Goal: Find specific page/section: Find specific page/section

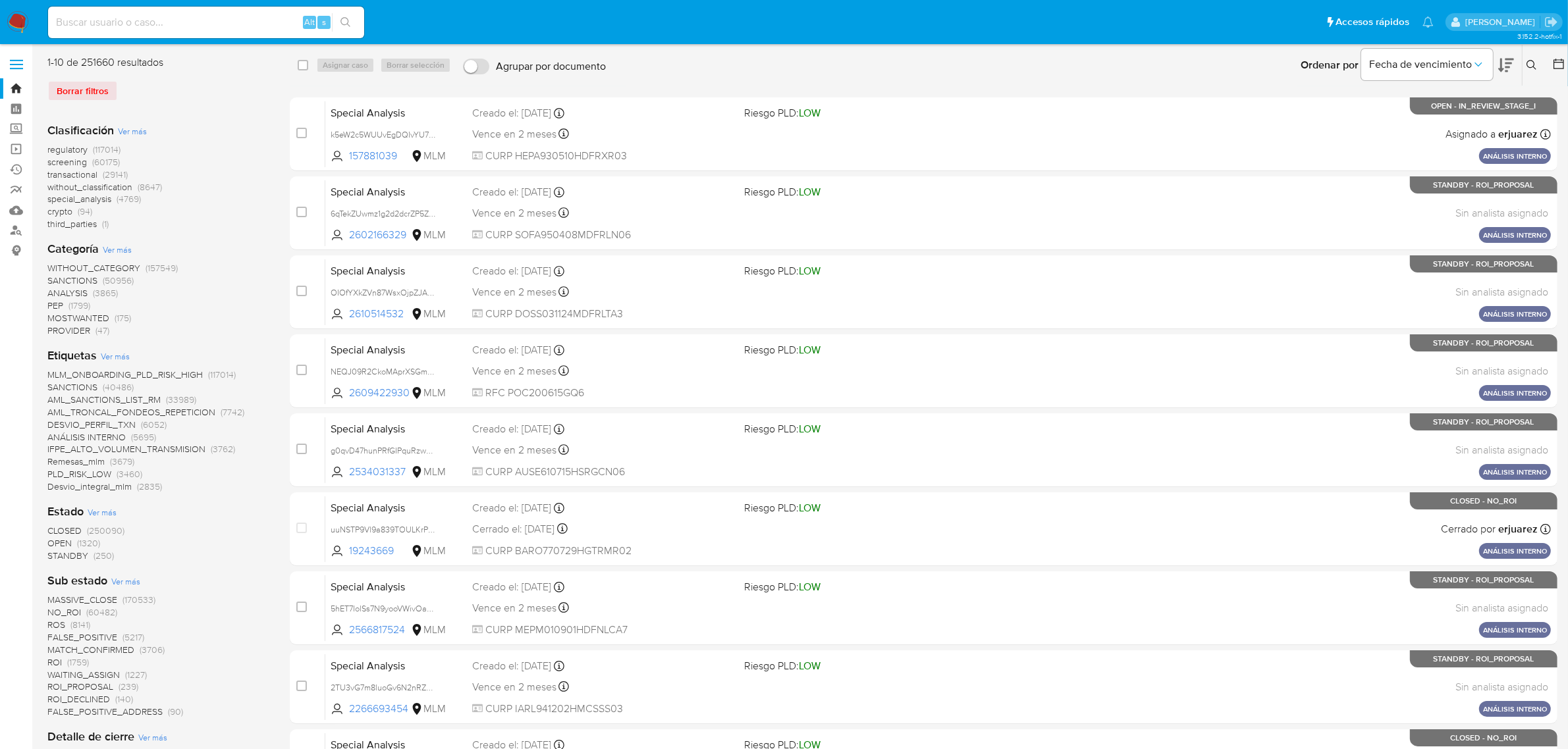
drag, startPoint x: 175, startPoint y: 23, endPoint x: 194, endPoint y: 20, distance: 19.2
click at [175, 23] on input at bounding box center [206, 23] width 316 height 17
paste input "WeM9HpKtSOqnN7U2y8JEwZbE"
type input "WeM9HpKtSOqnN7U2y8JEwZbE"
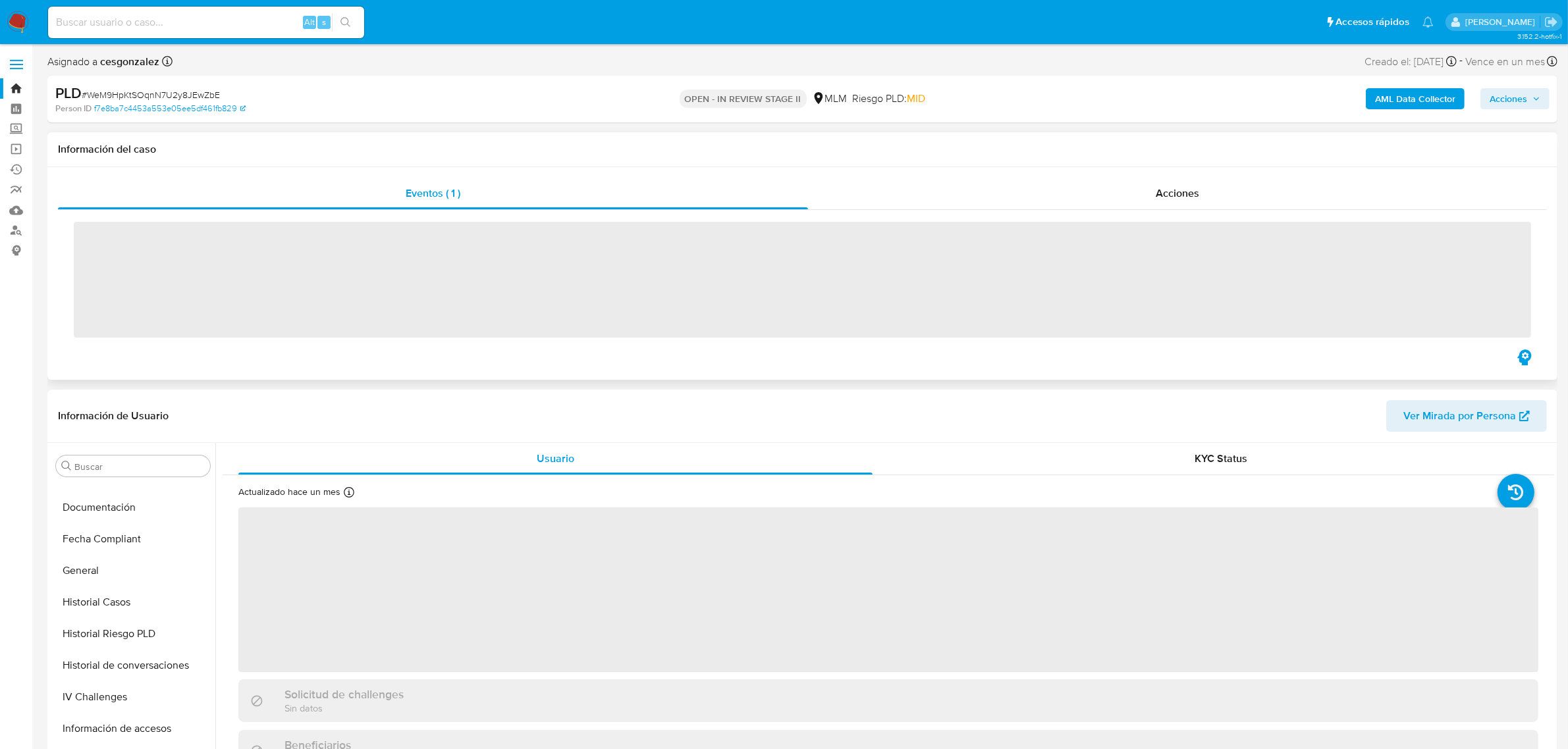
scroll to position [524, 0]
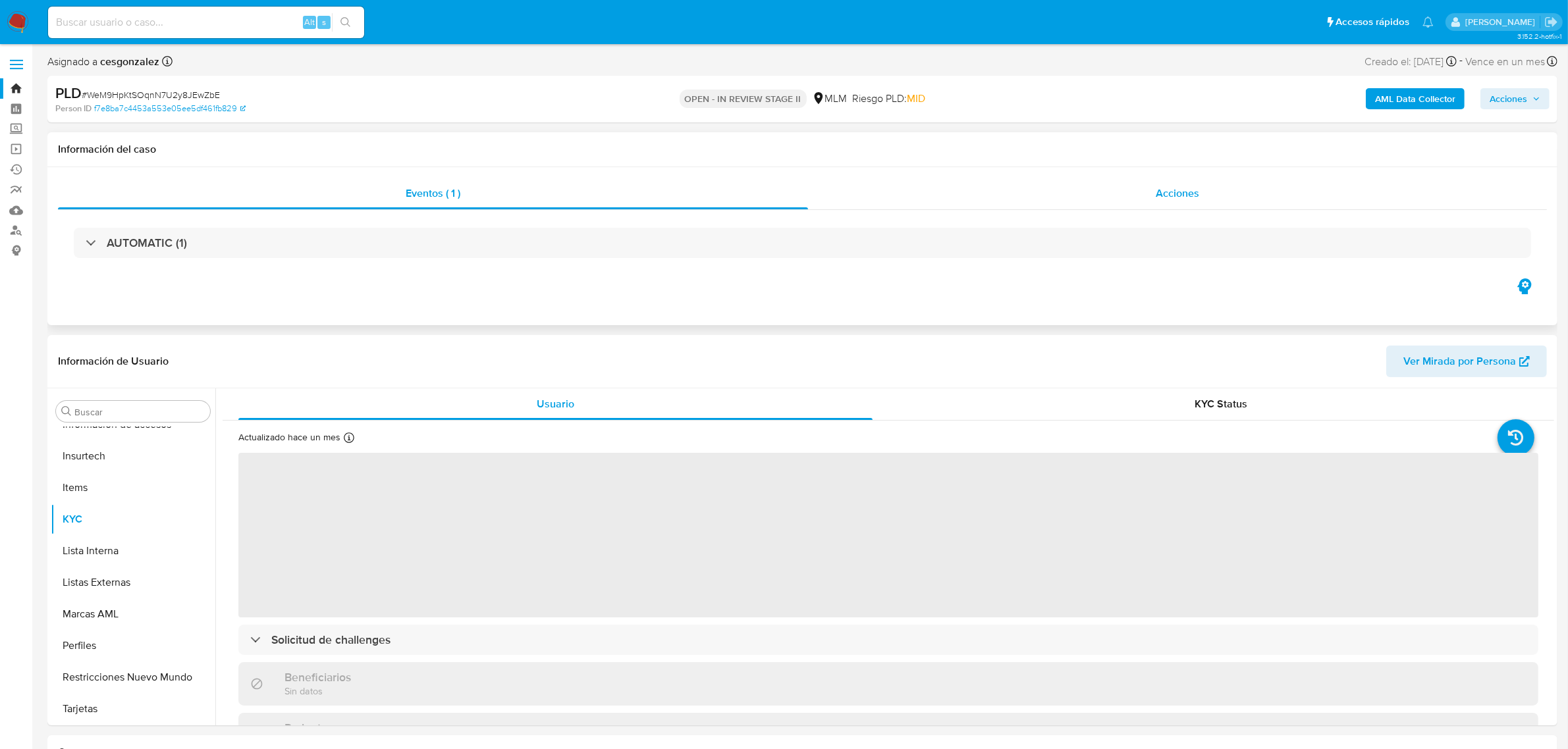
click at [1089, 188] on div "Acciones" at bounding box center [1177, 193] width 739 height 31
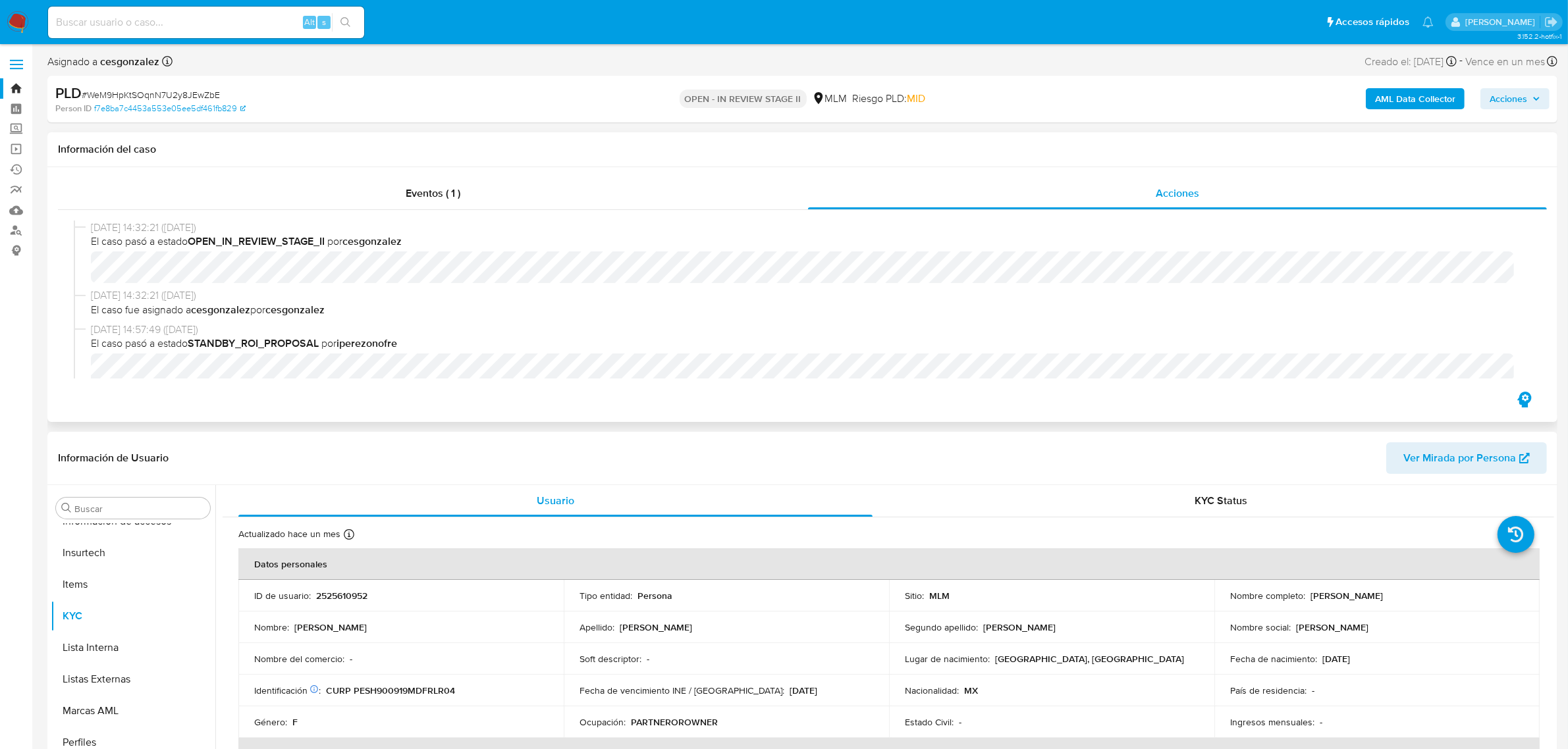
select select "10"
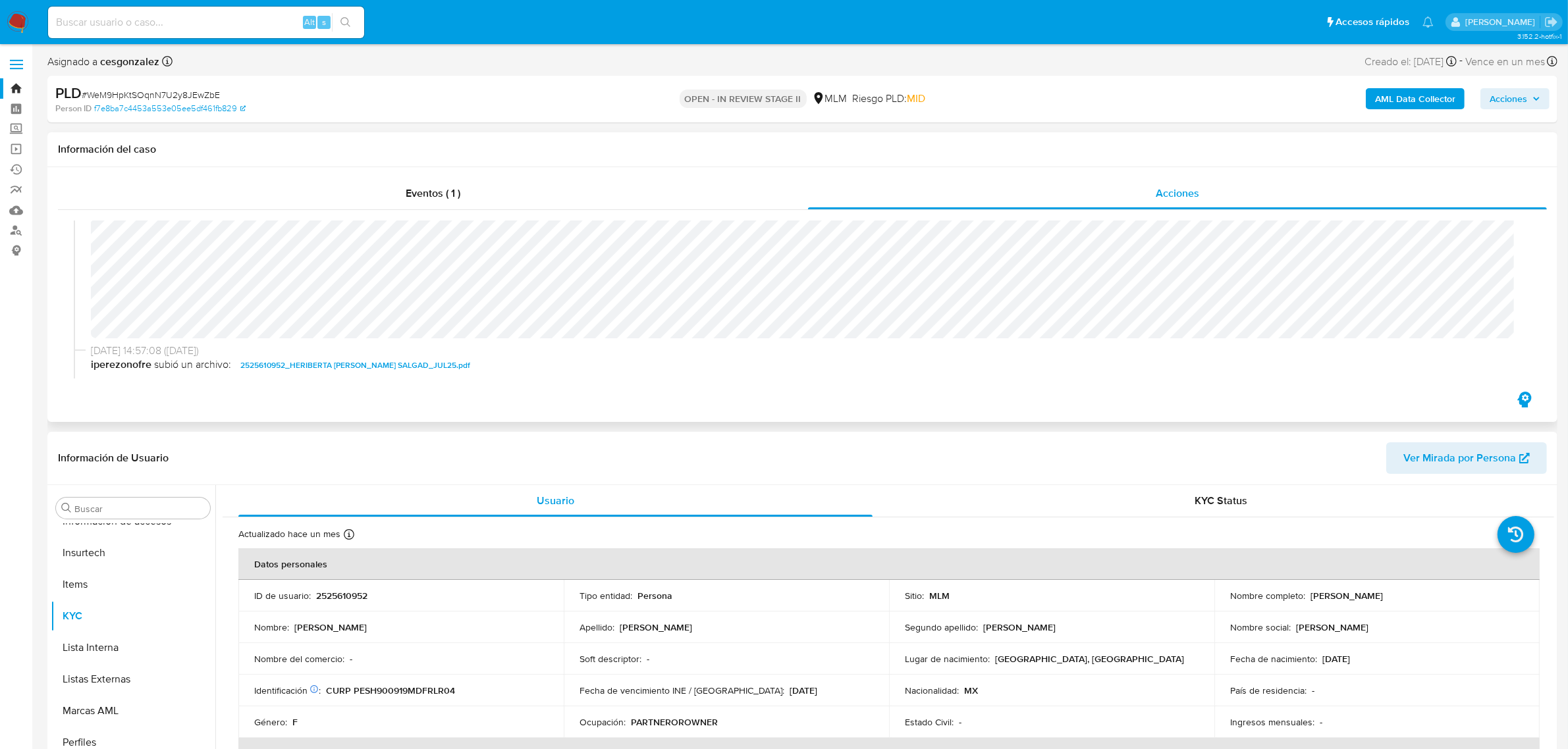
scroll to position [165, 0]
click at [255, 11] on div "Alt s" at bounding box center [206, 22] width 316 height 31
click at [258, 17] on input at bounding box center [206, 23] width 316 height 17
click at [260, 27] on input "gwquH3edVmYR6kVSuzPpeIWd" at bounding box center [206, 23] width 316 height 17
click at [258, 24] on input "gwquH3edVmYR6kVSuzPpeIWd" at bounding box center [206, 23] width 316 height 17
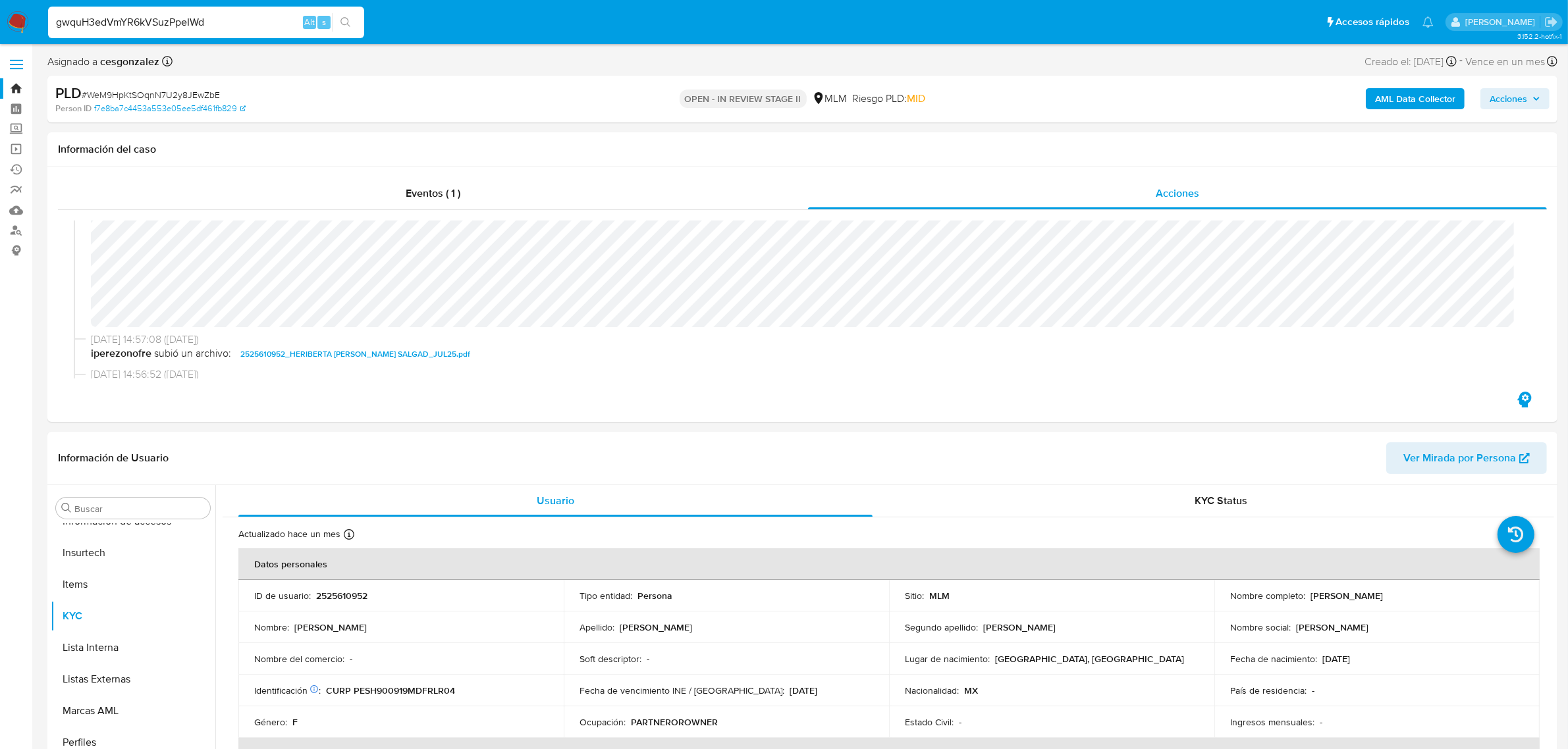
type input "gwquH3edVmYR6kVSuzPpeIWd"
click at [13, 90] on link "Bandeja" at bounding box center [78, 88] width 157 height 21
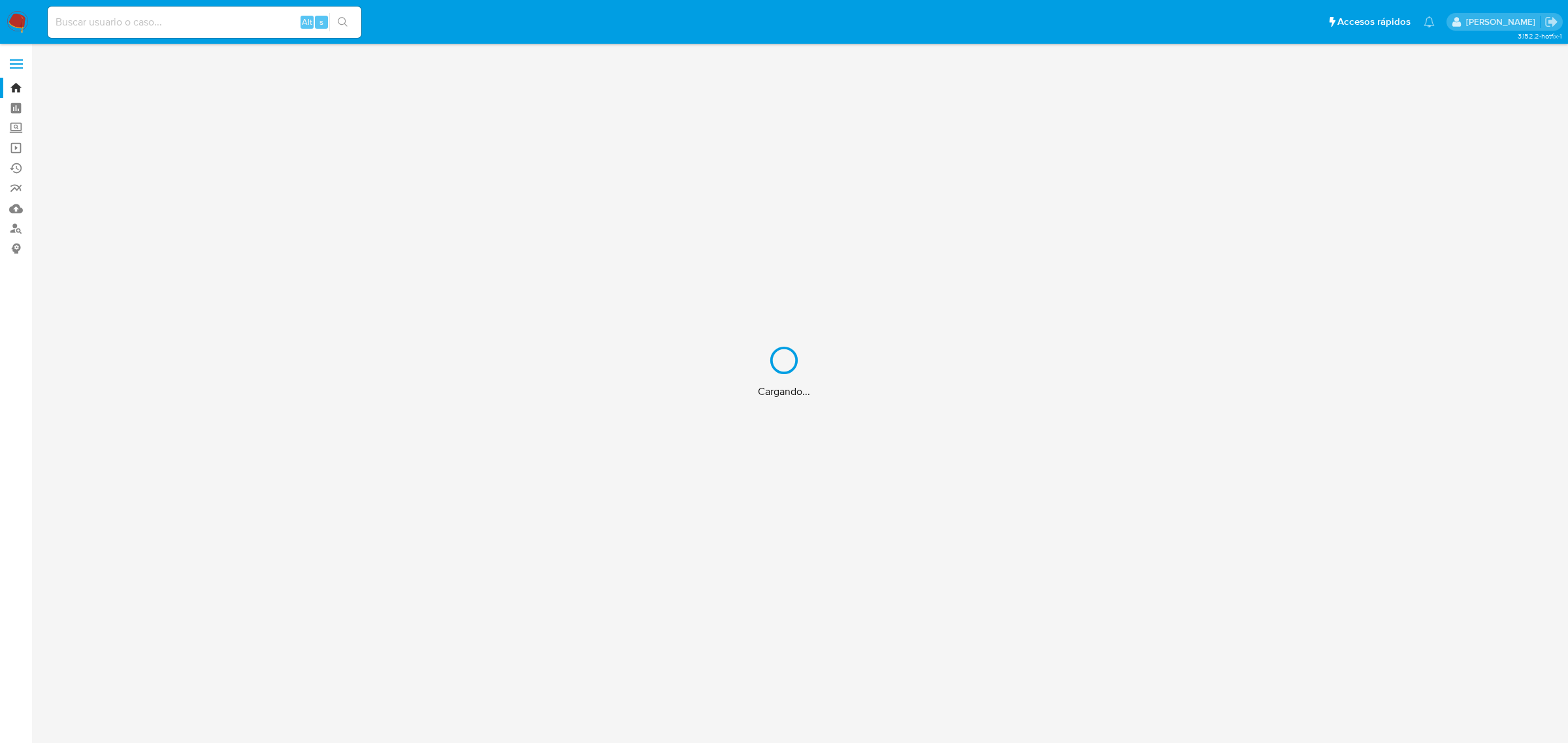
click at [152, 17] on div "Cargando..." at bounding box center [784, 372] width 1568 height 743
click at [155, 21] on div "Cargando..." at bounding box center [784, 372] width 1568 height 743
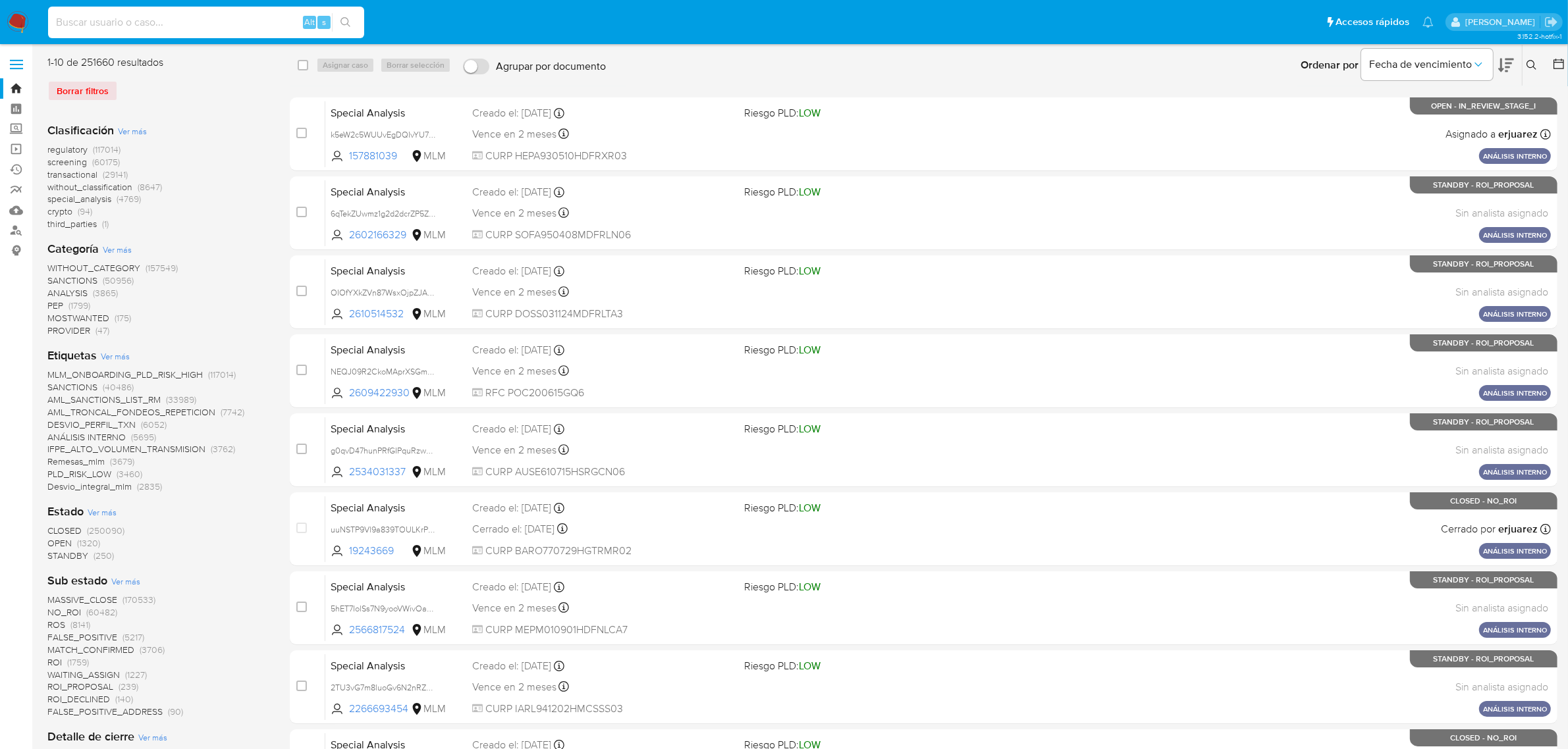
click at [149, 21] on input at bounding box center [206, 23] width 316 height 17
paste input "gwquH3edVmYR6kVSuzPpeIWd"
type input "gwquH3edVmYR6kVSuzPpeIWd"
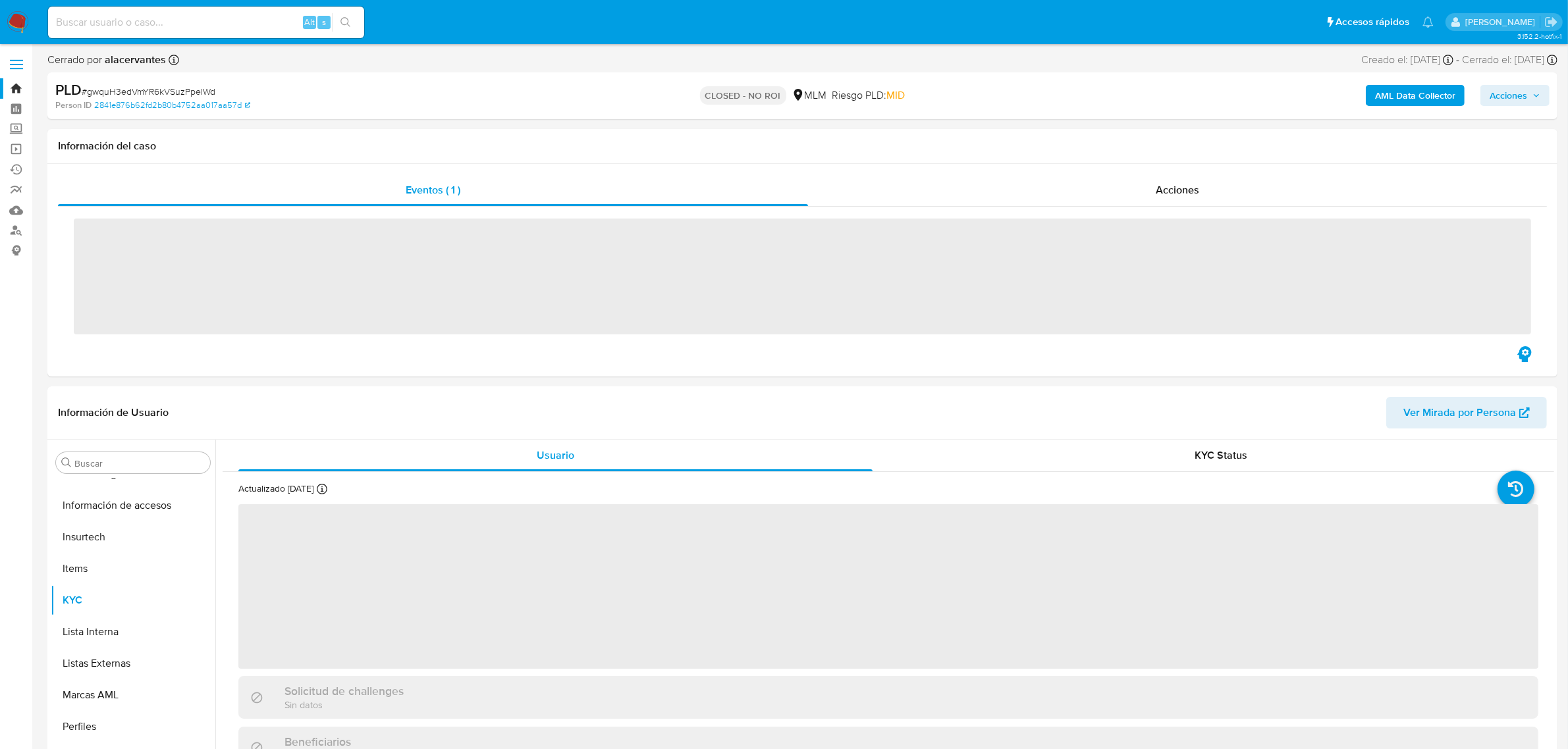
scroll to position [524, 0]
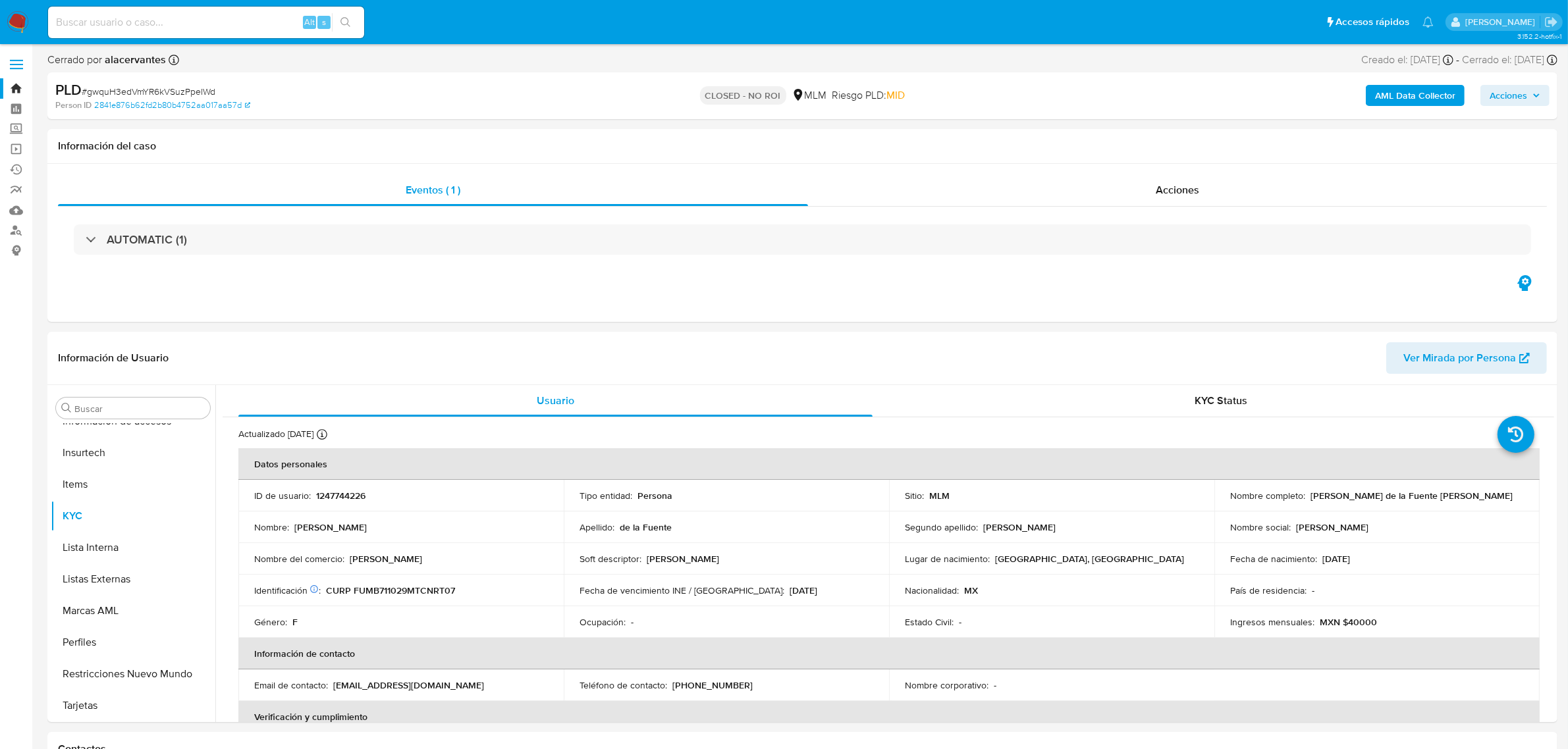
select select "10"
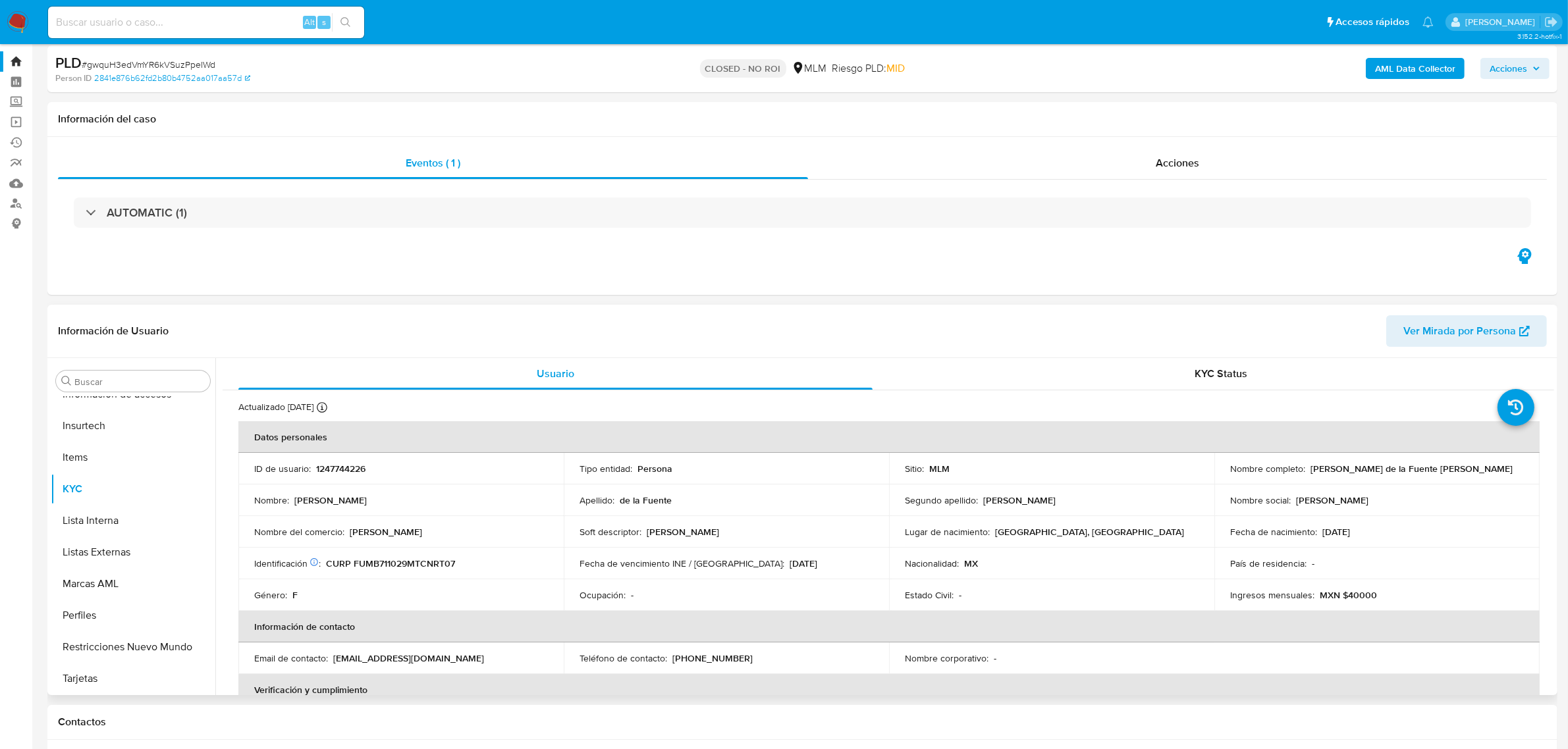
scroll to position [0, 0]
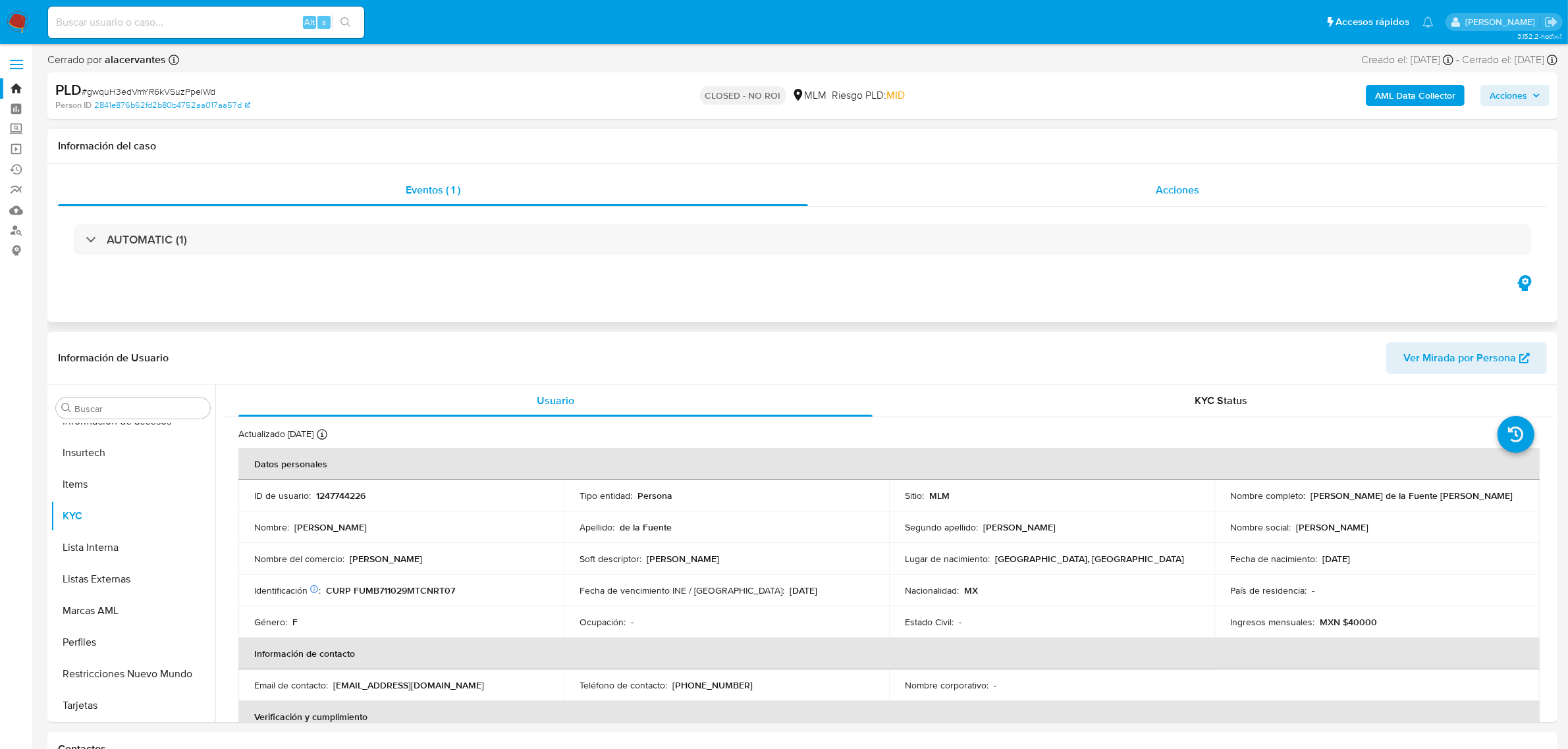
click at [1122, 196] on div "Acciones" at bounding box center [1177, 190] width 739 height 31
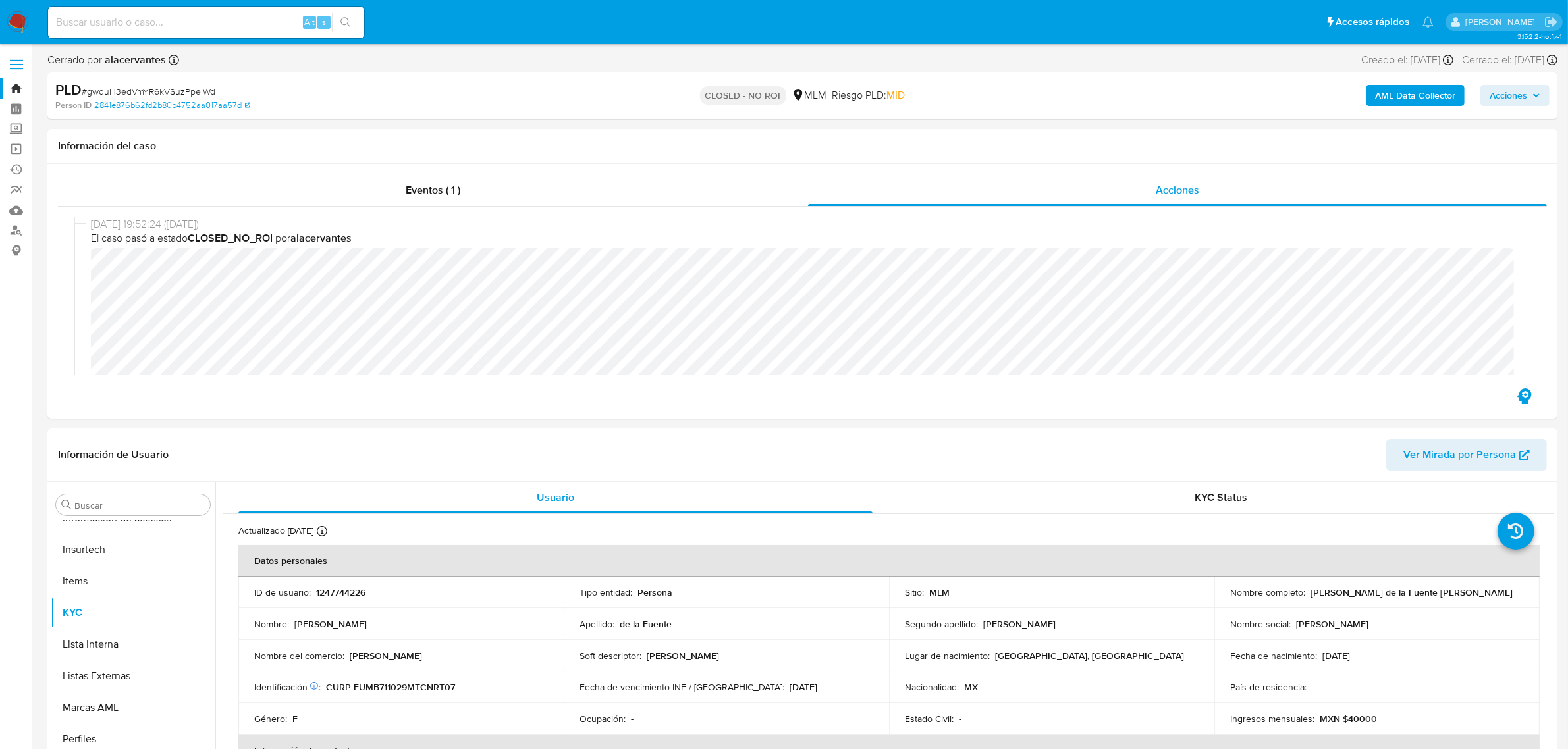
click at [199, 20] on input at bounding box center [206, 23] width 316 height 17
paste input "fWWqsvFPCKulz8dvWD2KtntR"
type input "fWWqsvFPCKulz8dvWD2KtntR"
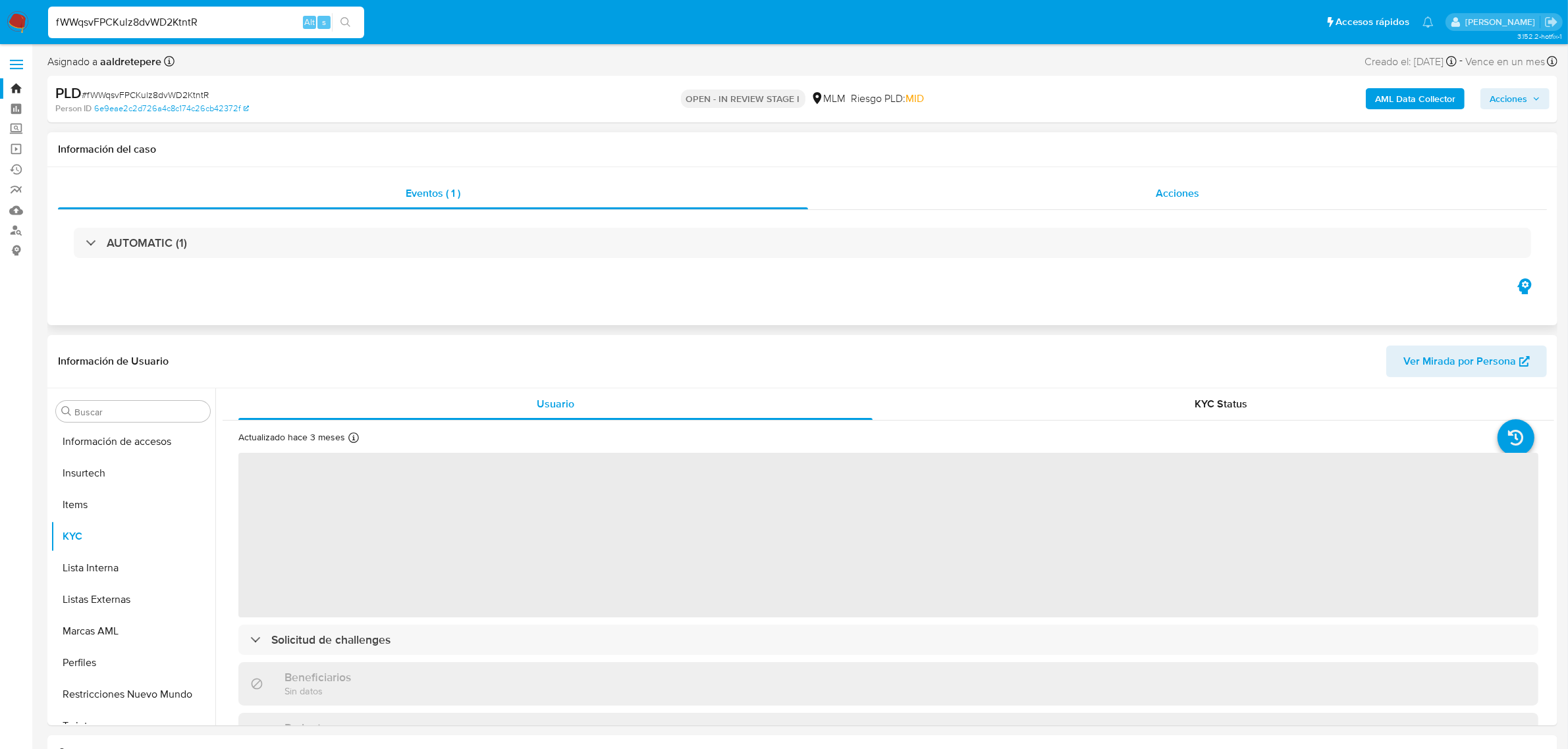
scroll to position [524, 0]
click at [1131, 198] on div "Acciones" at bounding box center [1177, 193] width 739 height 31
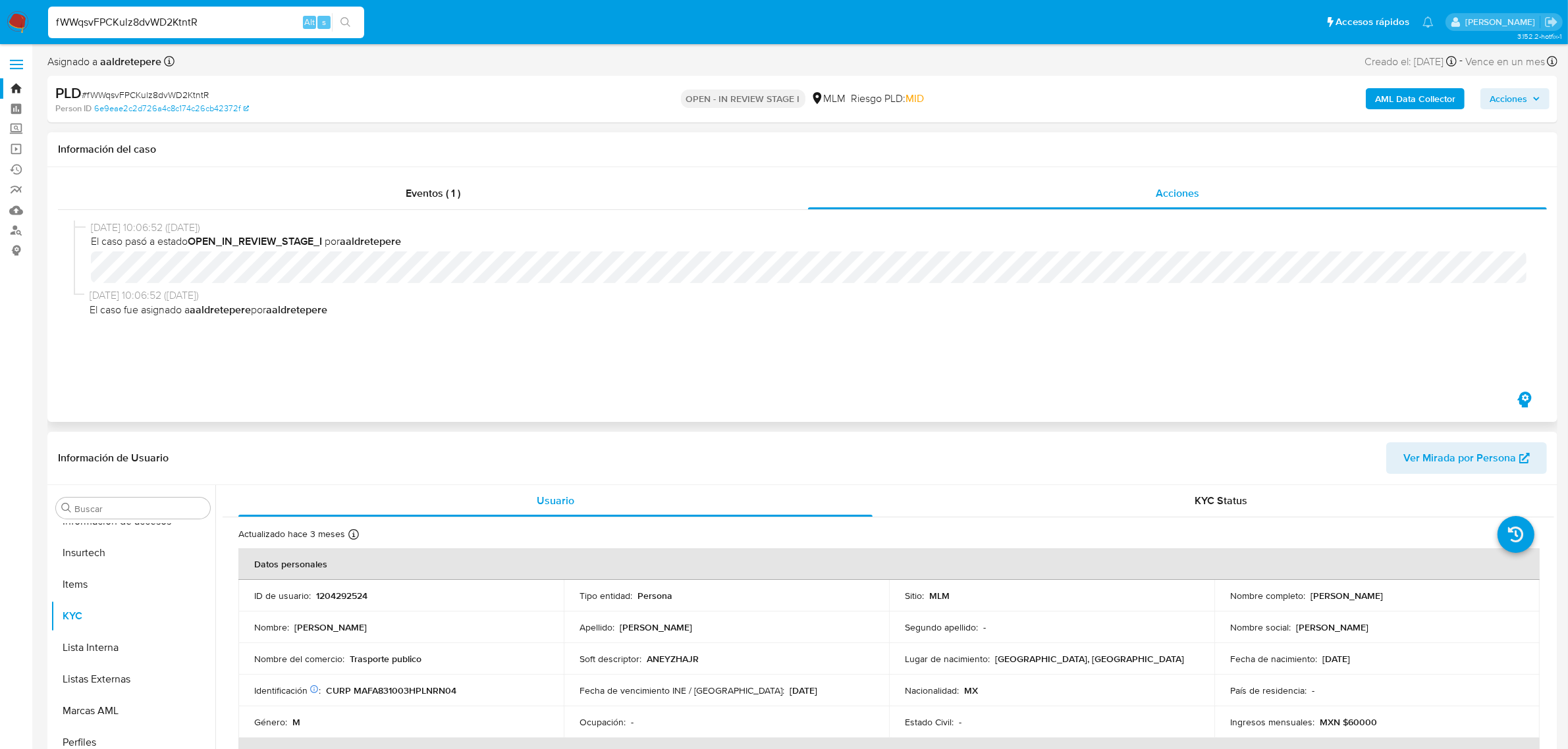
select select "10"
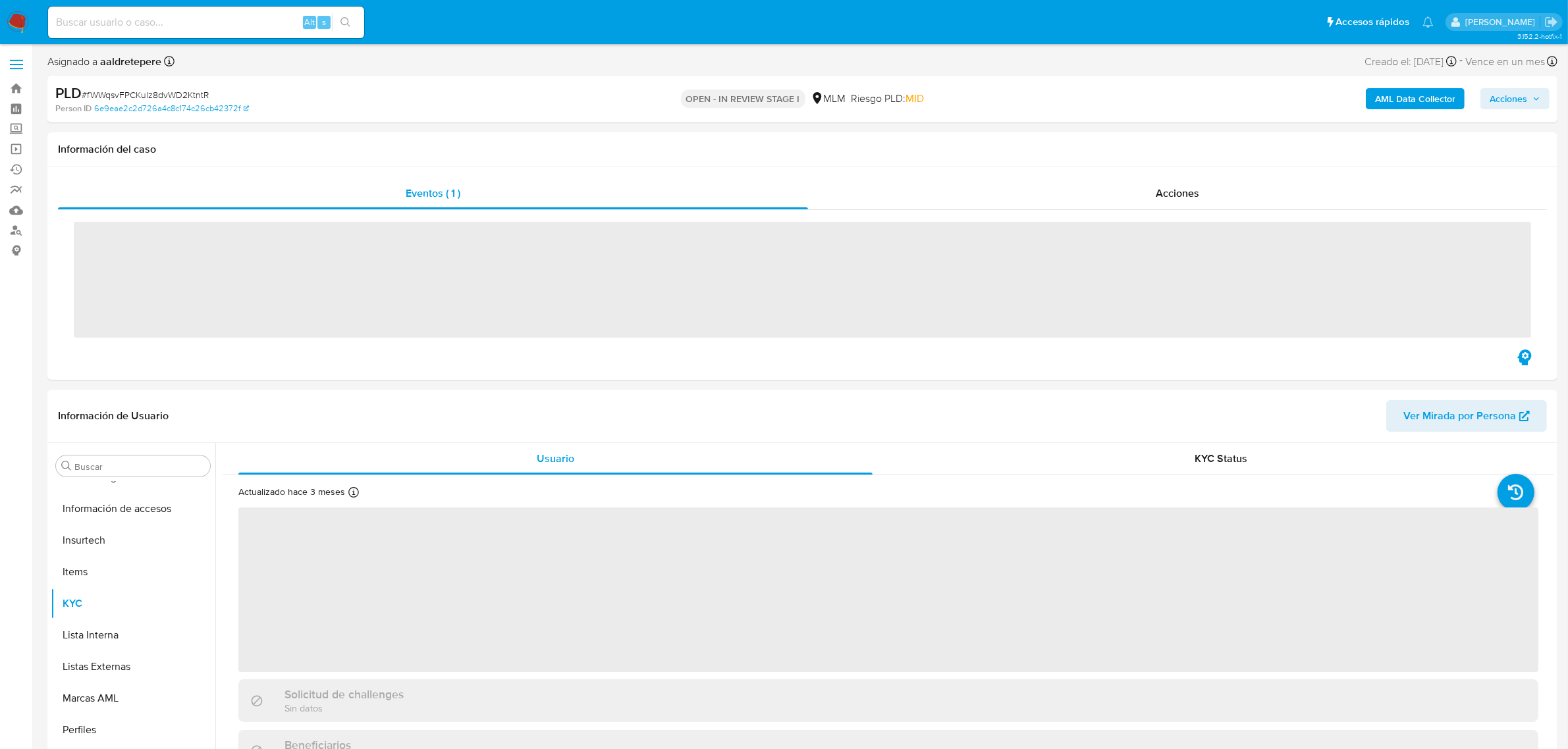
scroll to position [524, 0]
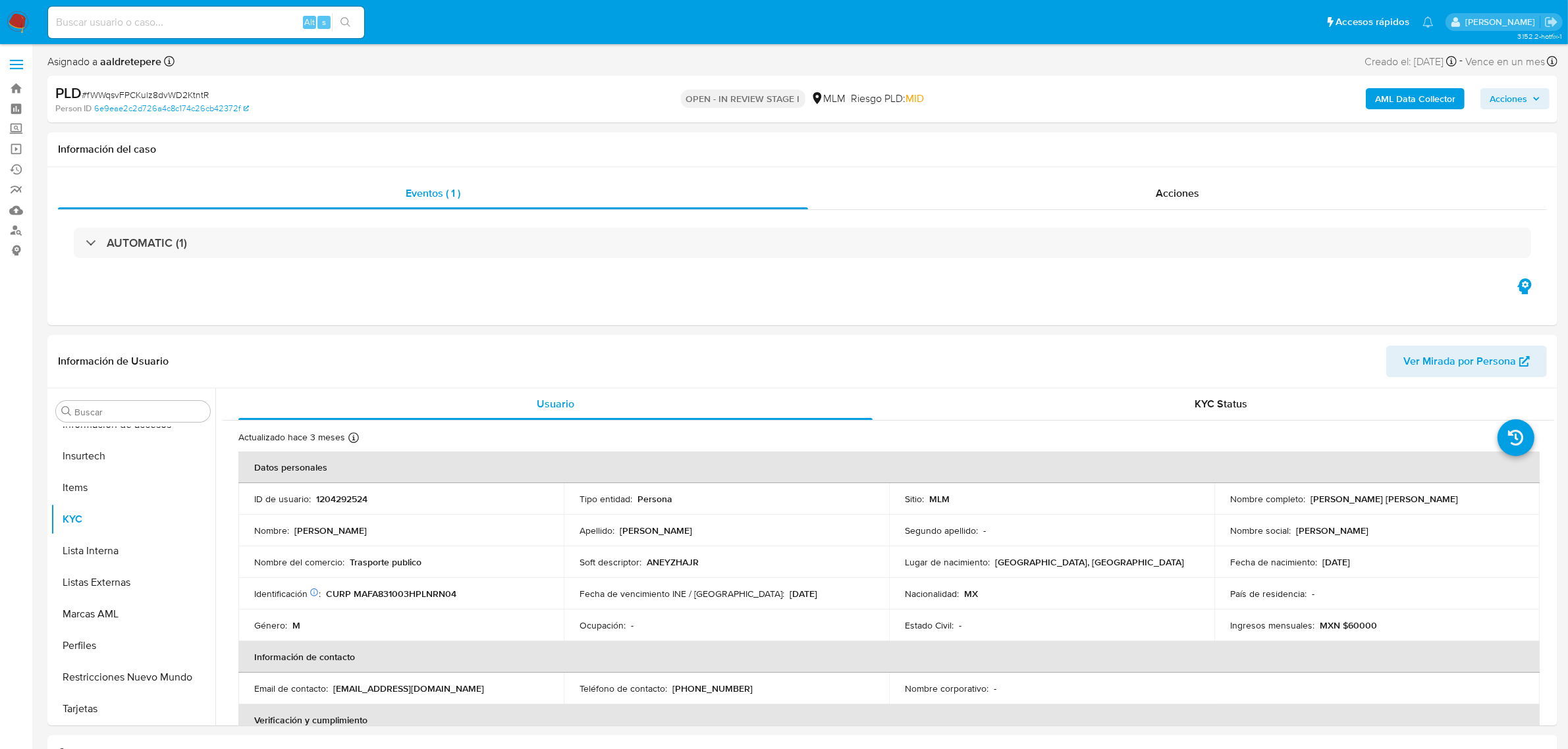
select select "10"
click at [179, 23] on input at bounding box center [206, 23] width 316 height 17
paste input "sR5NsMpUkfmEVsaqXnTvtyTw"
type input "sR5NsMpUkfmEVsaqXnTvtyTw"
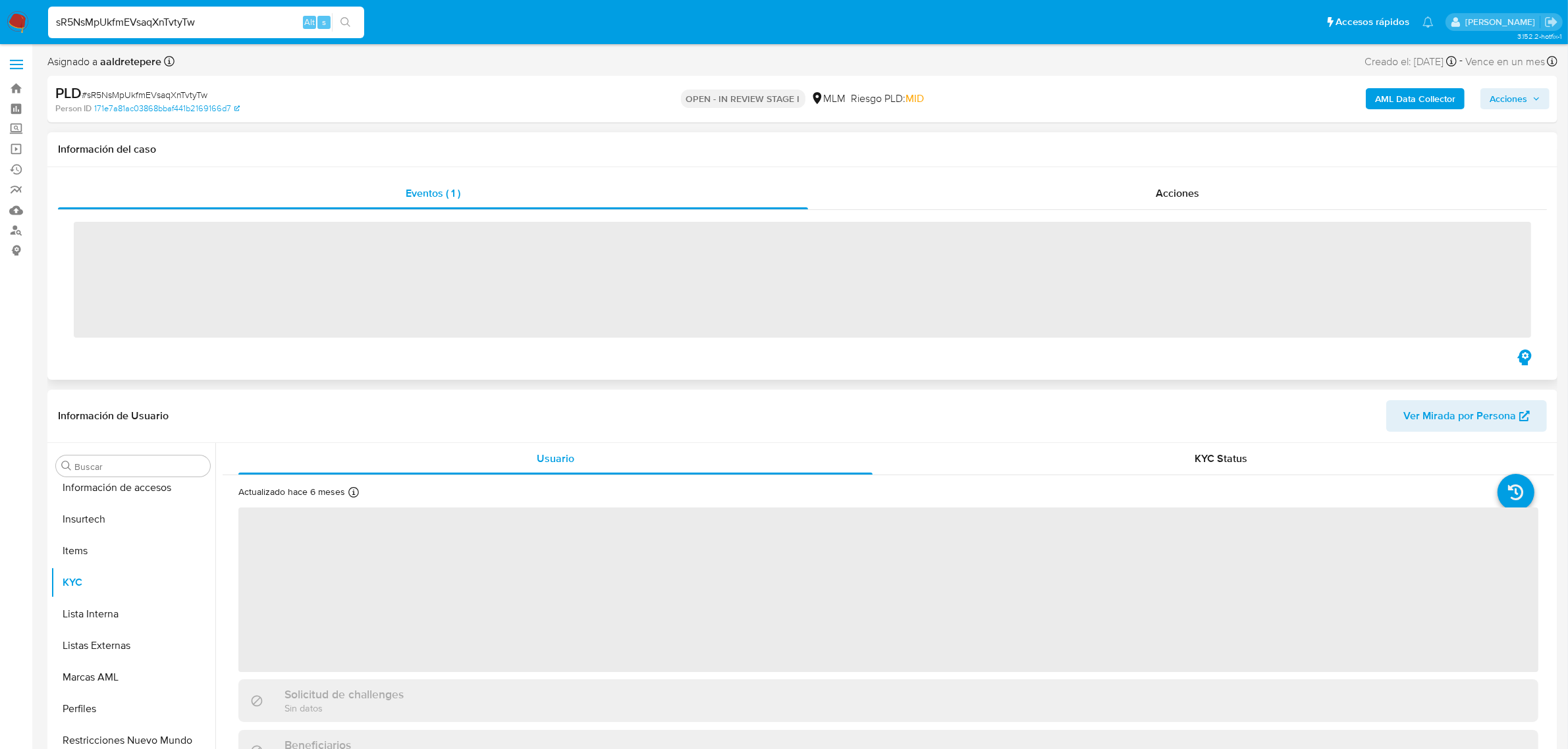
scroll to position [524, 0]
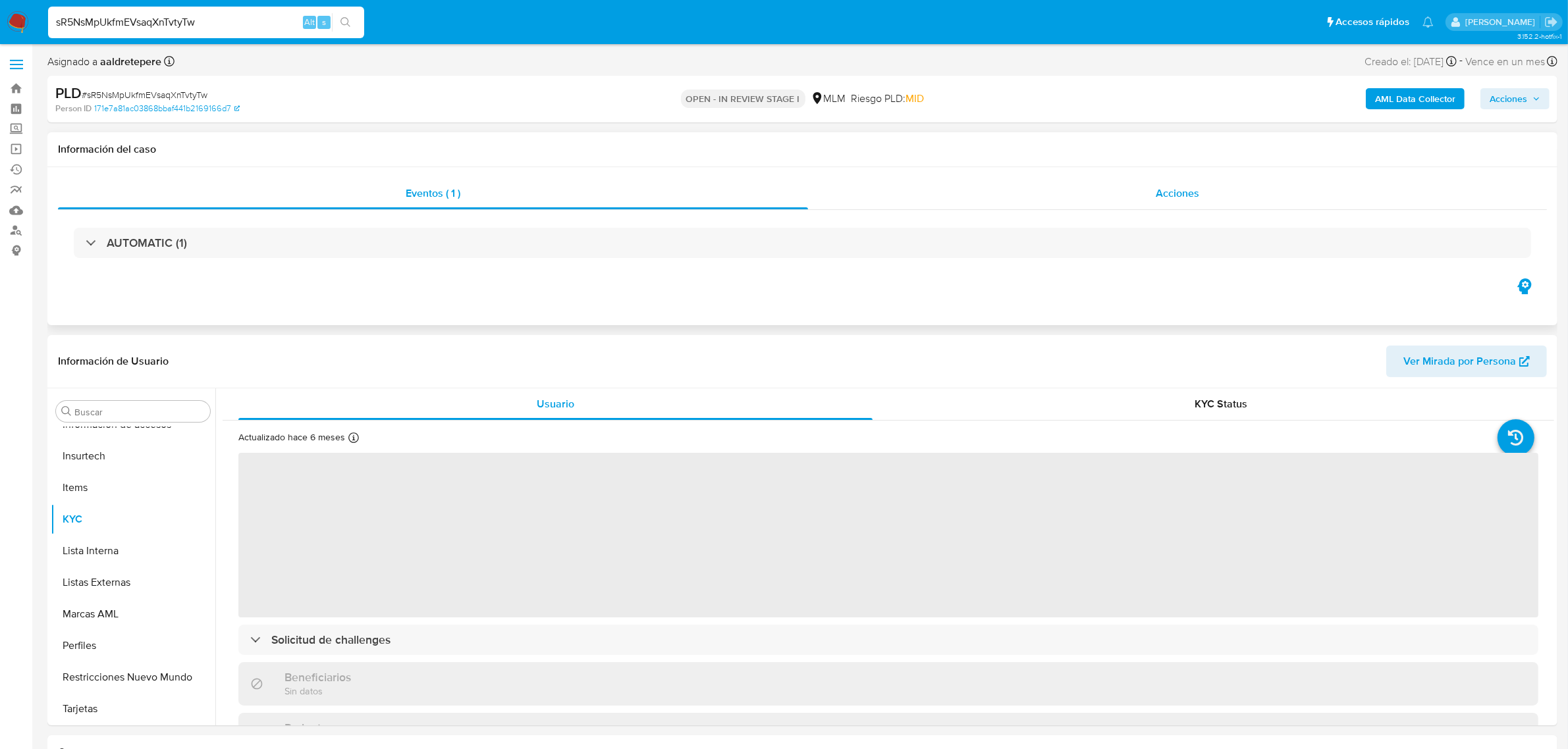
click at [1127, 185] on div "Acciones" at bounding box center [1177, 193] width 739 height 31
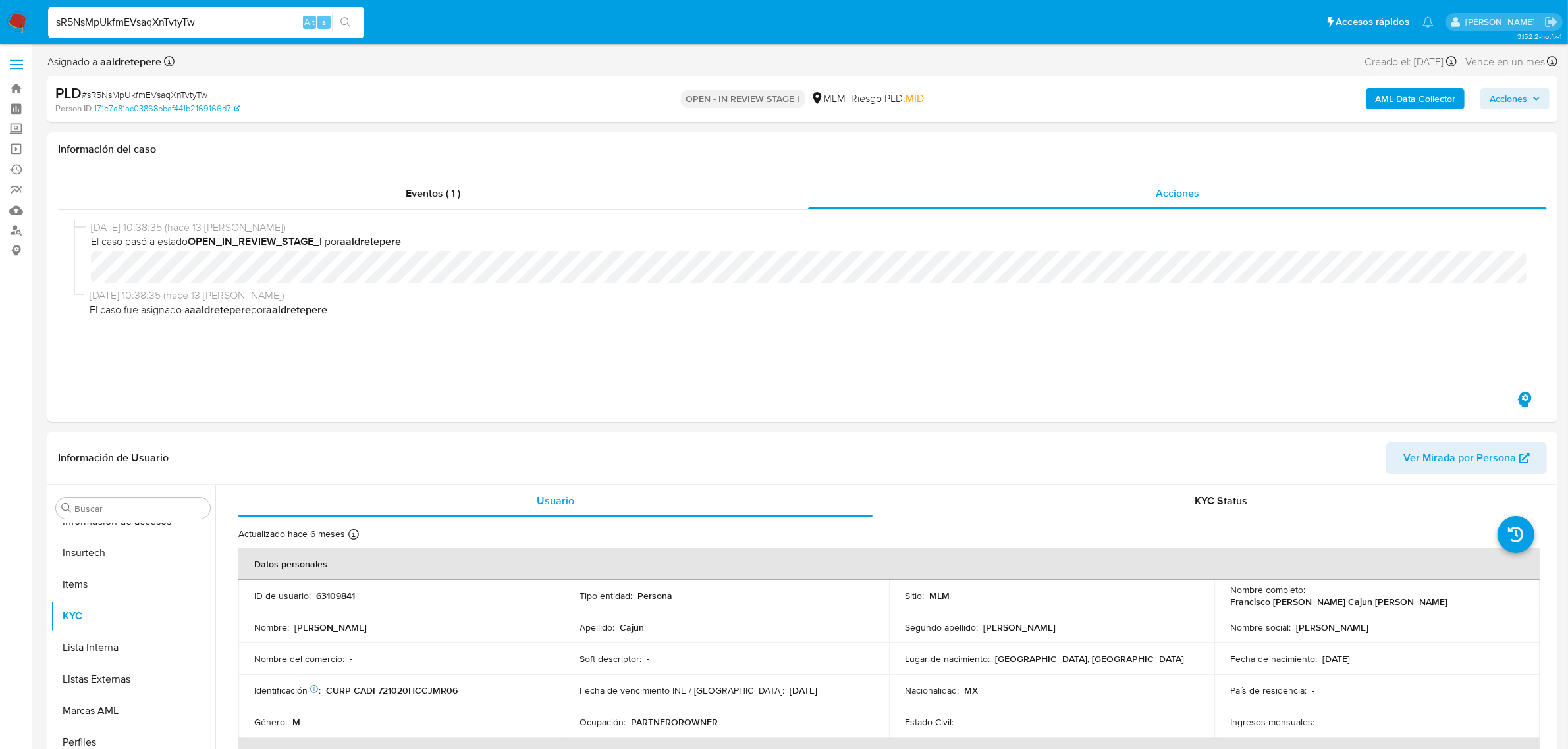
select select "10"
drag, startPoint x: 10, startPoint y: 27, endPoint x: 21, endPoint y: 28, distance: 11.0
click at [8, 28] on img at bounding box center [17, 22] width 22 height 22
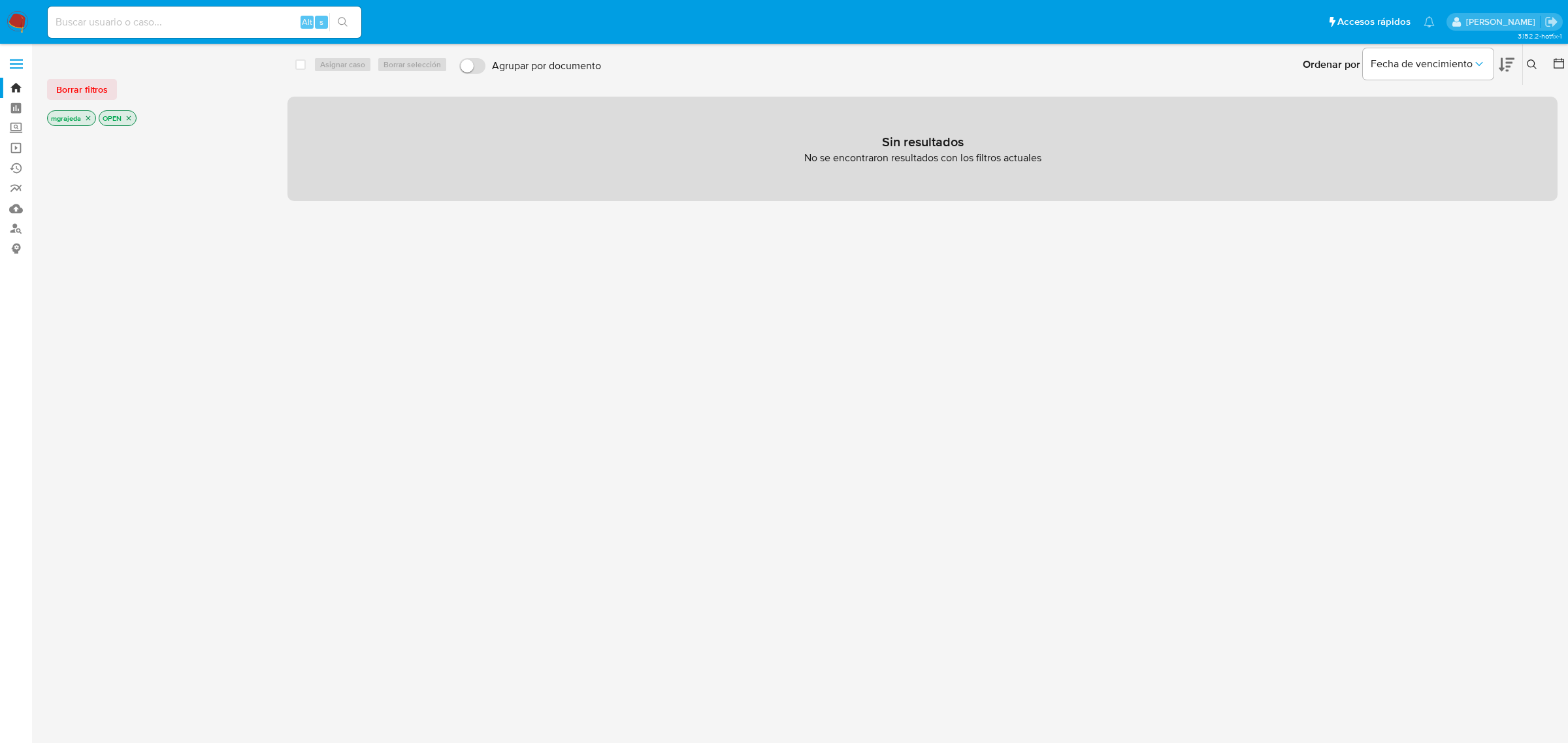
click at [1533, 65] on icon at bounding box center [1532, 64] width 10 height 10
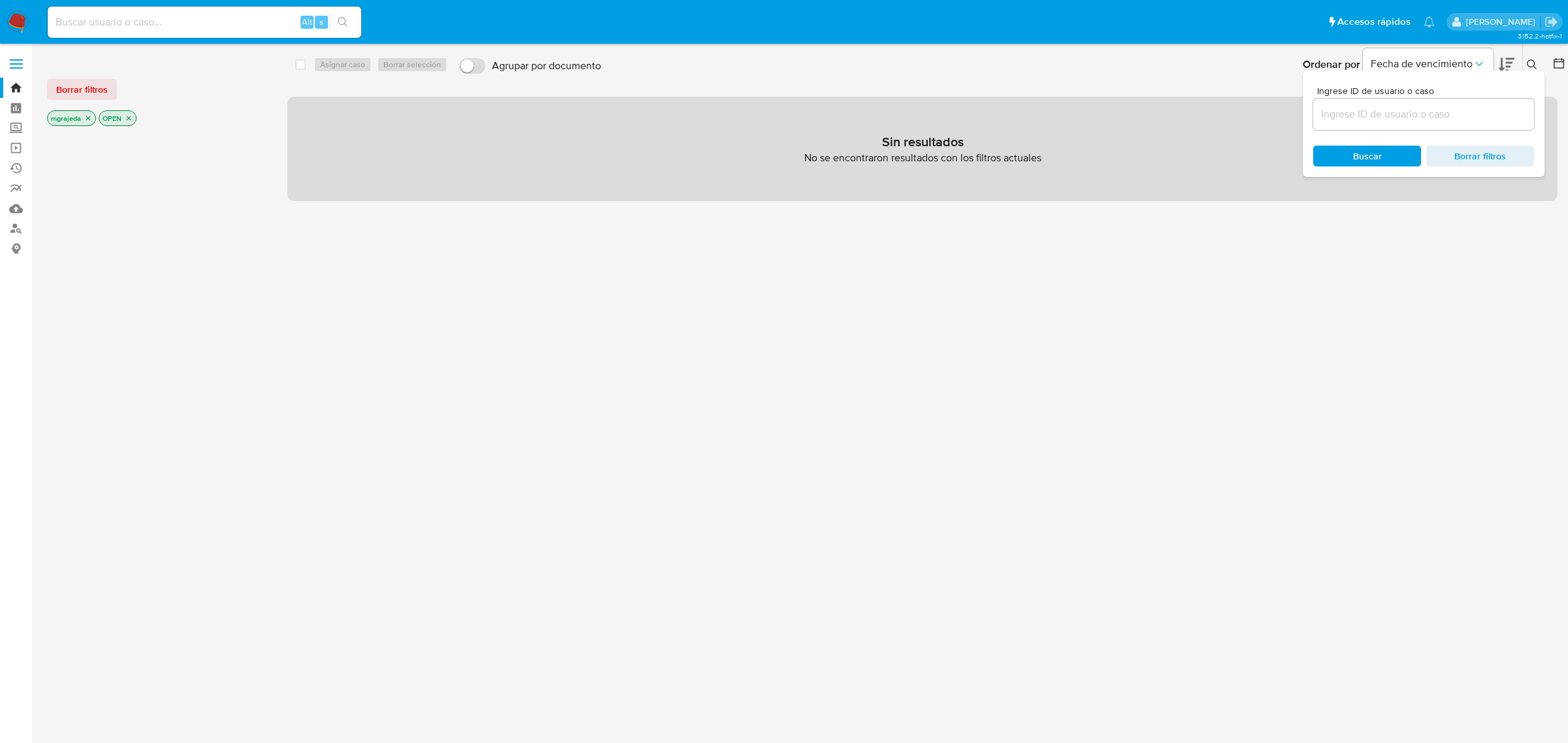
click at [1385, 109] on input at bounding box center [1423, 115] width 221 height 17
type input "d2KltepHieLvCFRLDVdDuxak"
click at [1386, 158] on div "Buscar Borrar filtros" at bounding box center [1411, 157] width 221 height 21
click at [129, 116] on icon "close-filter" at bounding box center [129, 118] width 8 height 8
click at [87, 116] on icon "close-filter" at bounding box center [88, 118] width 5 height 5
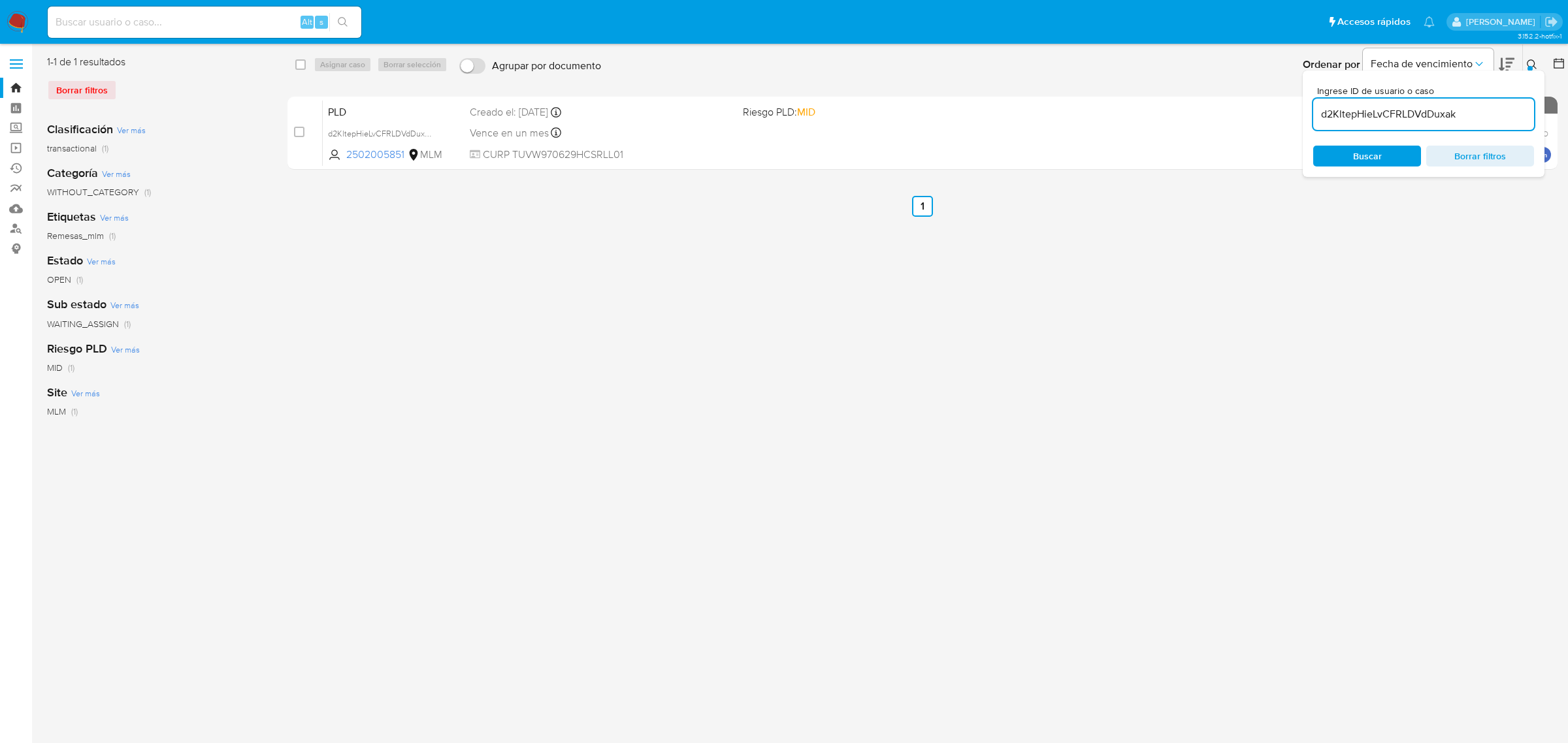
click at [1390, 149] on span "Buscar" at bounding box center [1367, 157] width 90 height 19
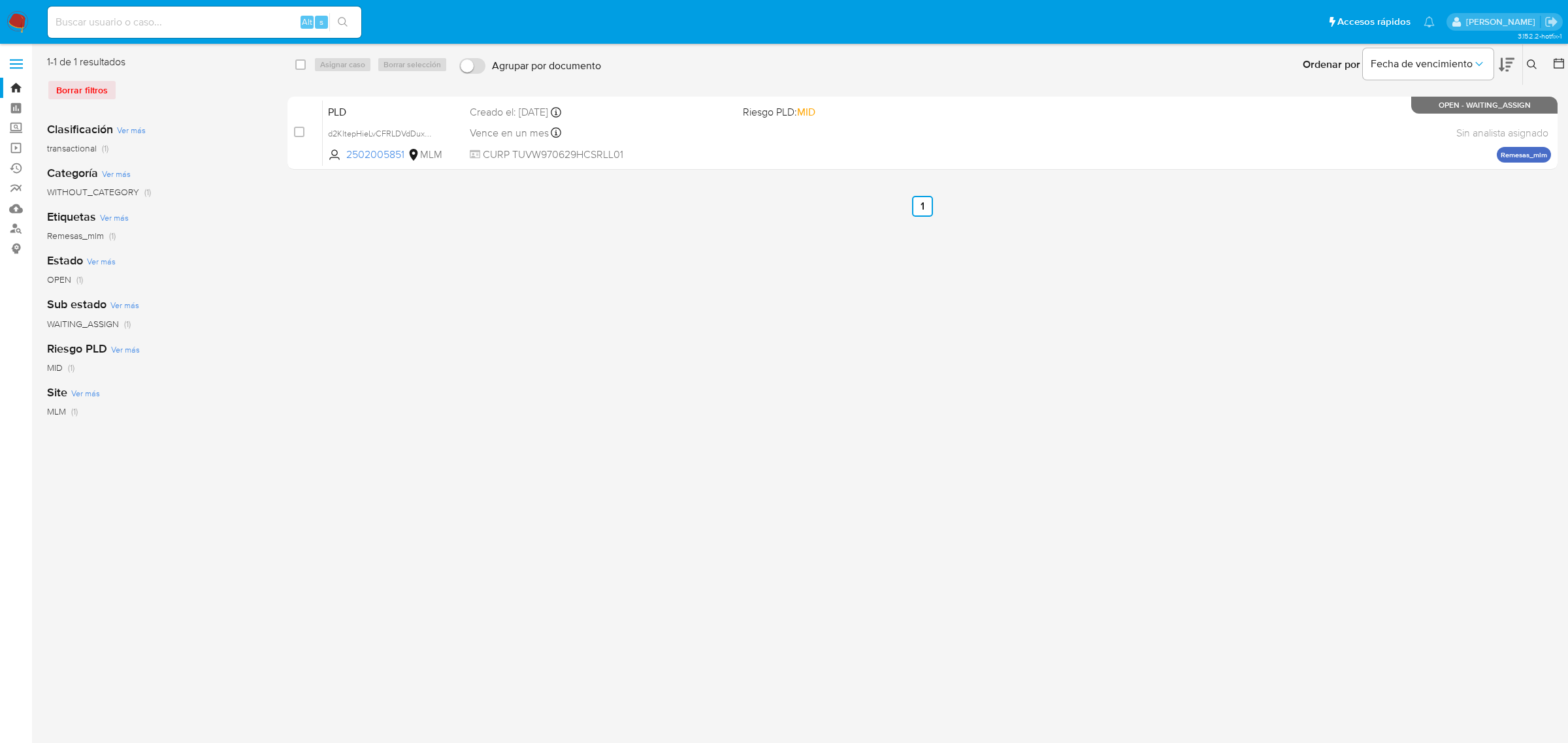
click at [190, 30] on input at bounding box center [204, 23] width 314 height 17
paste input "WeM9HpKtSOqnN7U2y8JEwZbE"
type input "WeM9HpKtSOqnN7U2y8JEwZbE"
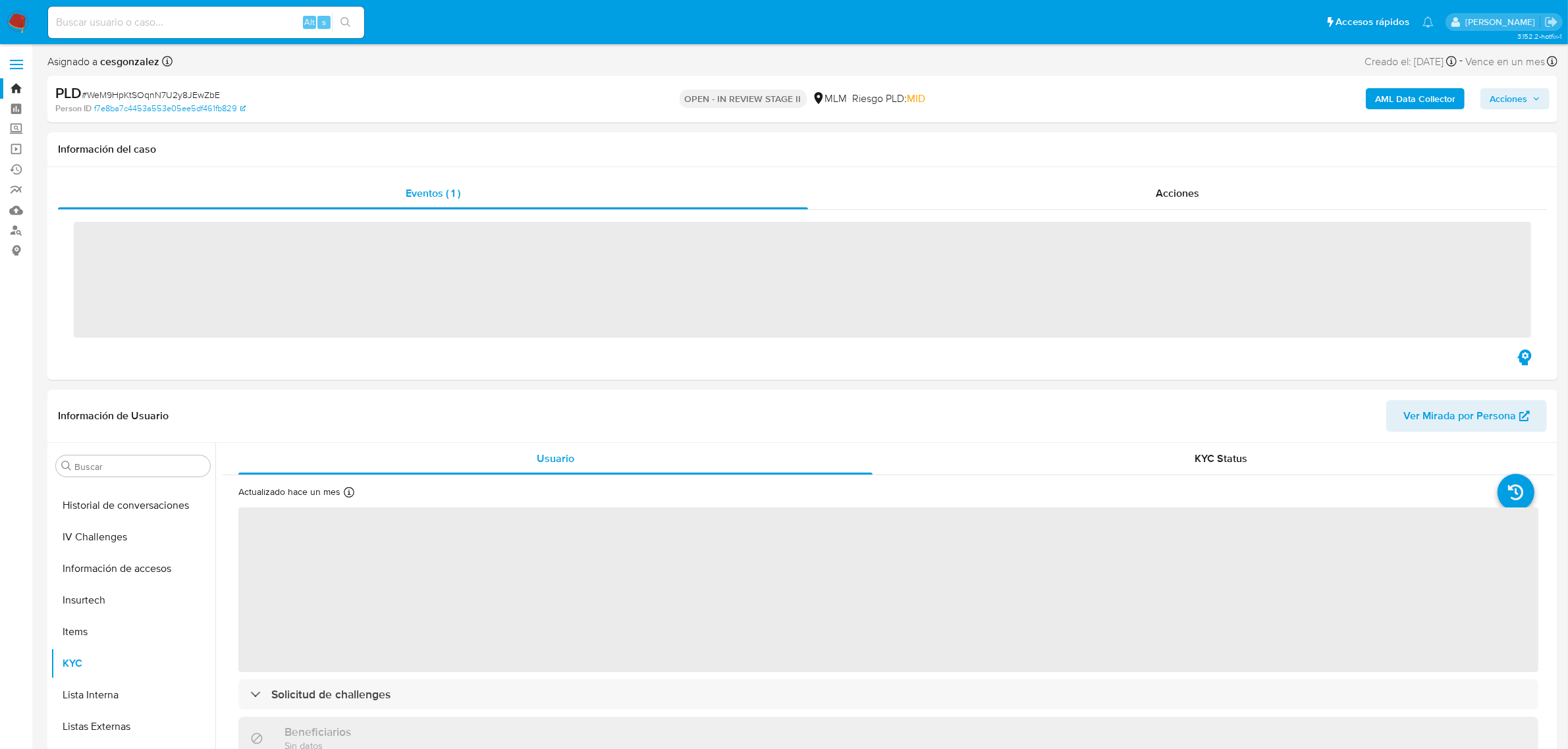
scroll to position [524, 0]
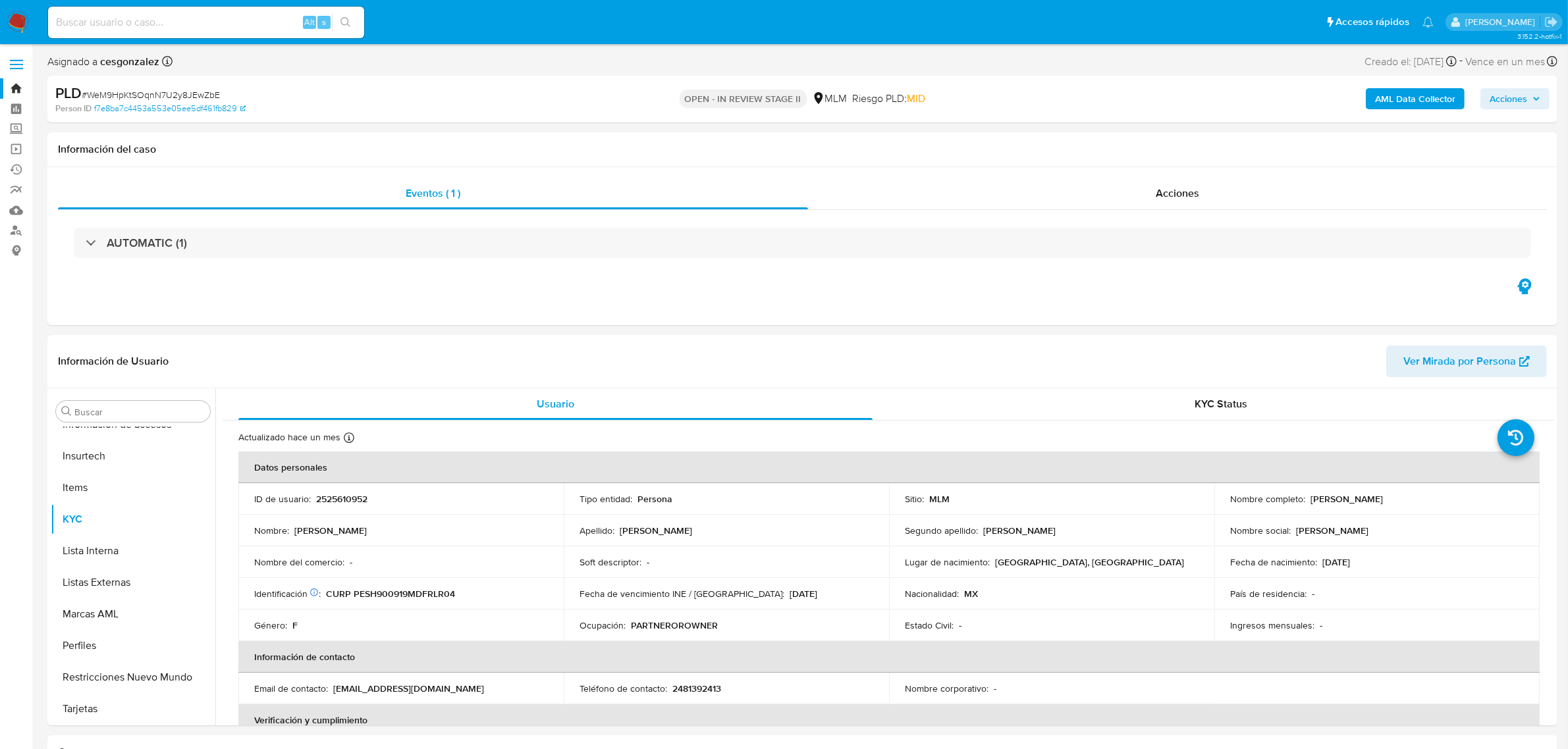
select select "10"
click at [1167, 193] on span "Acciones" at bounding box center [1177, 193] width 43 height 15
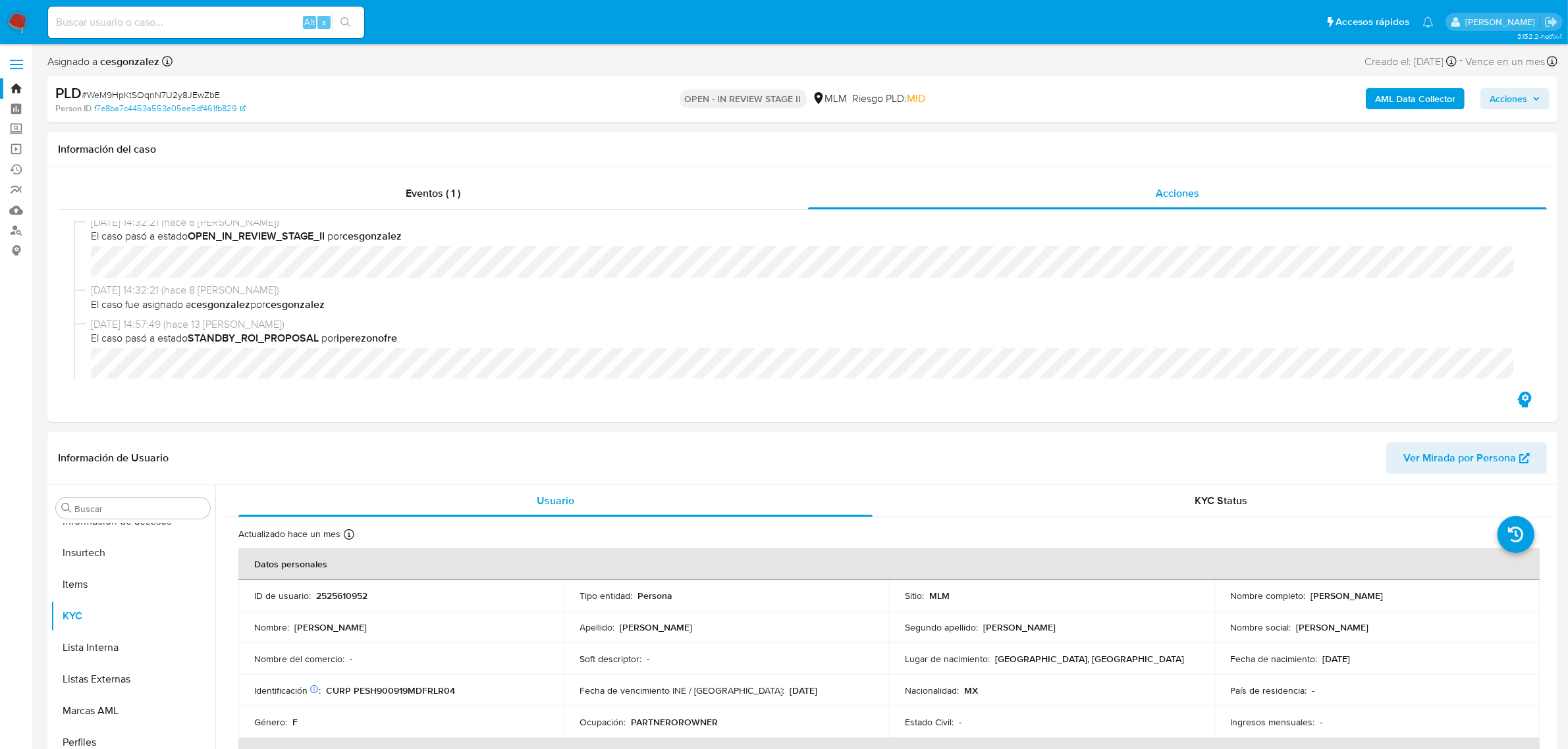
scroll to position [0, 0]
click at [138, 23] on input at bounding box center [206, 23] width 316 height 17
paste input "2SZC3TXIUiOJQZnyf1GqlcwF"
type input "2SZC3TXIUiOJQZnyf1GqlcwF"
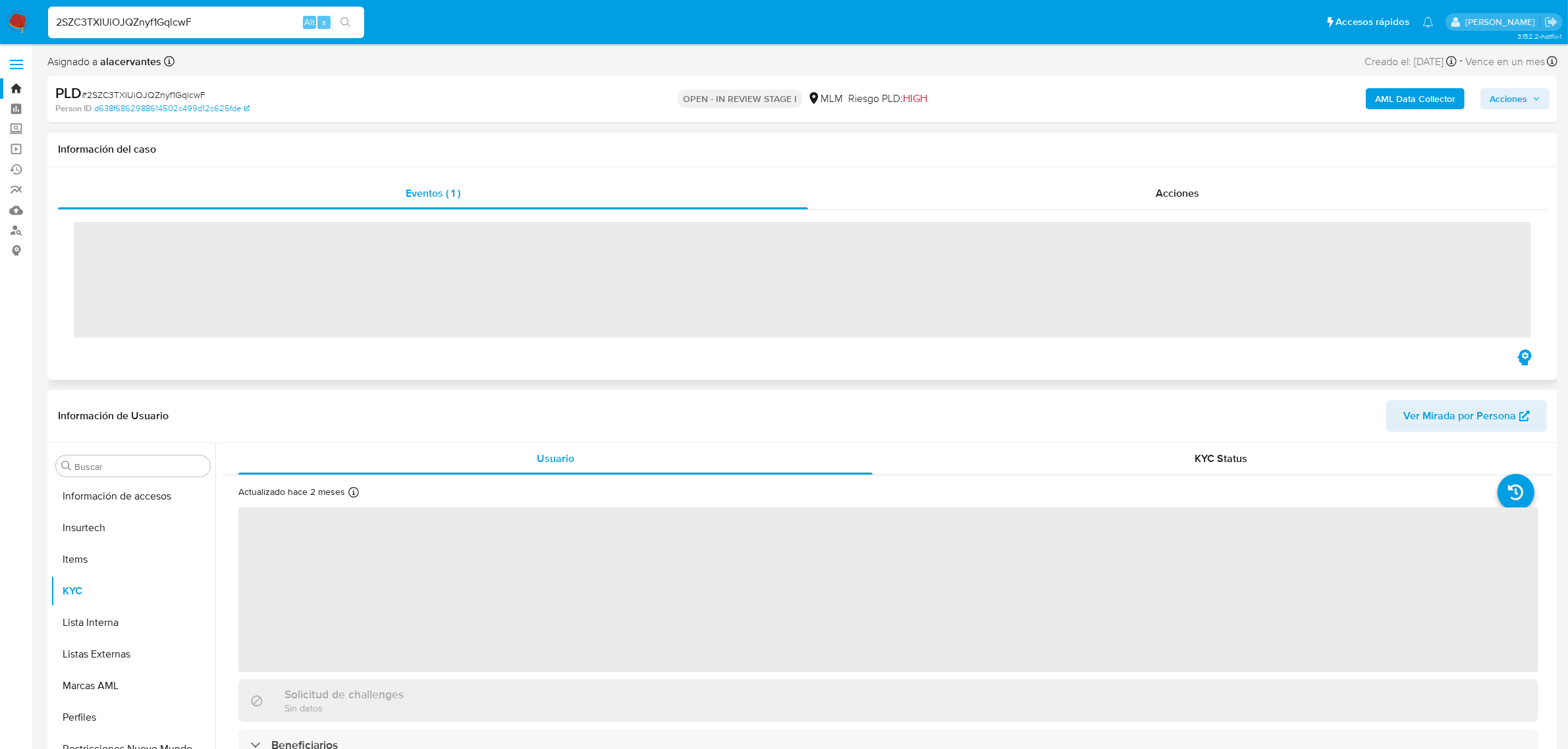
scroll to position [524, 0]
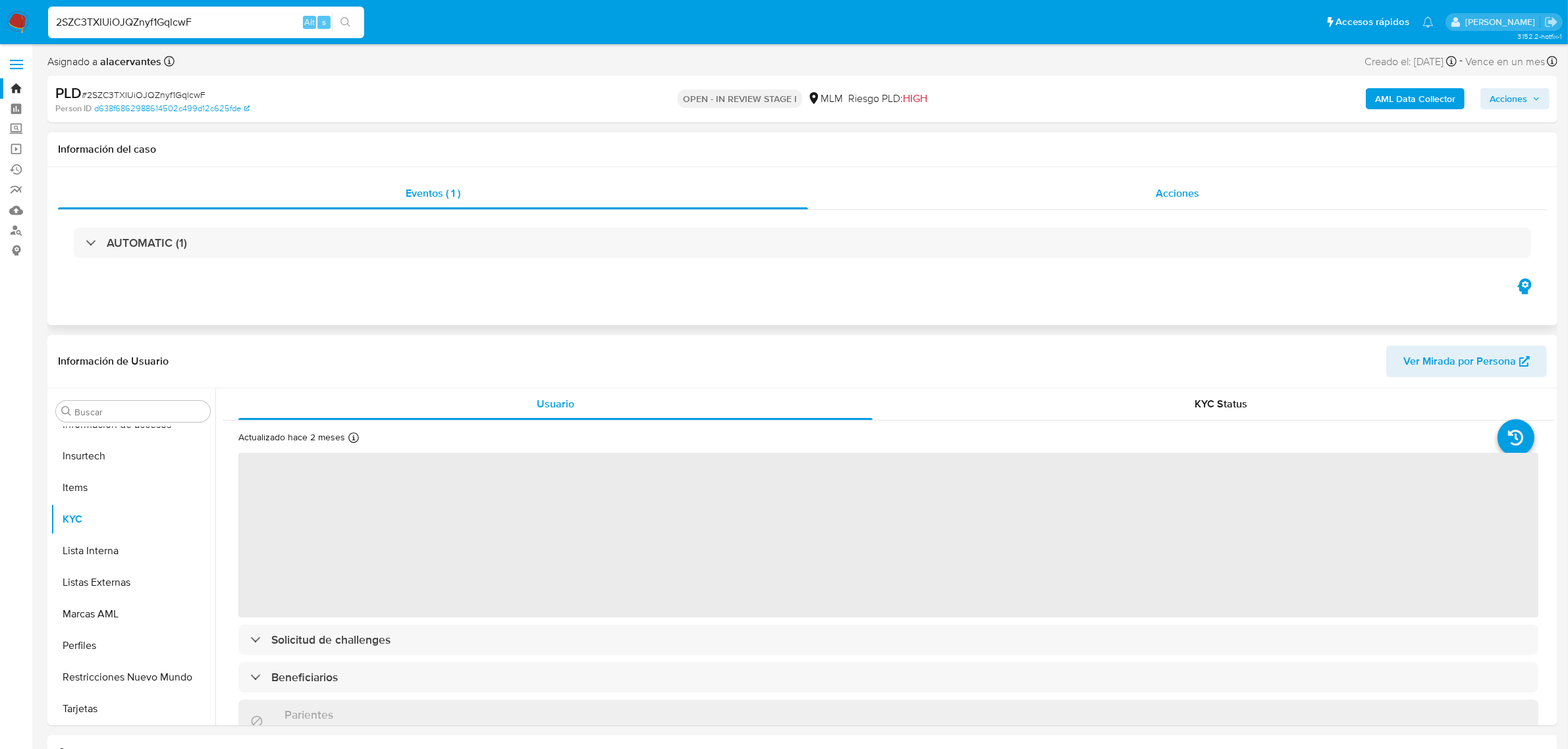
click at [1104, 199] on div "Acciones" at bounding box center [1177, 193] width 739 height 31
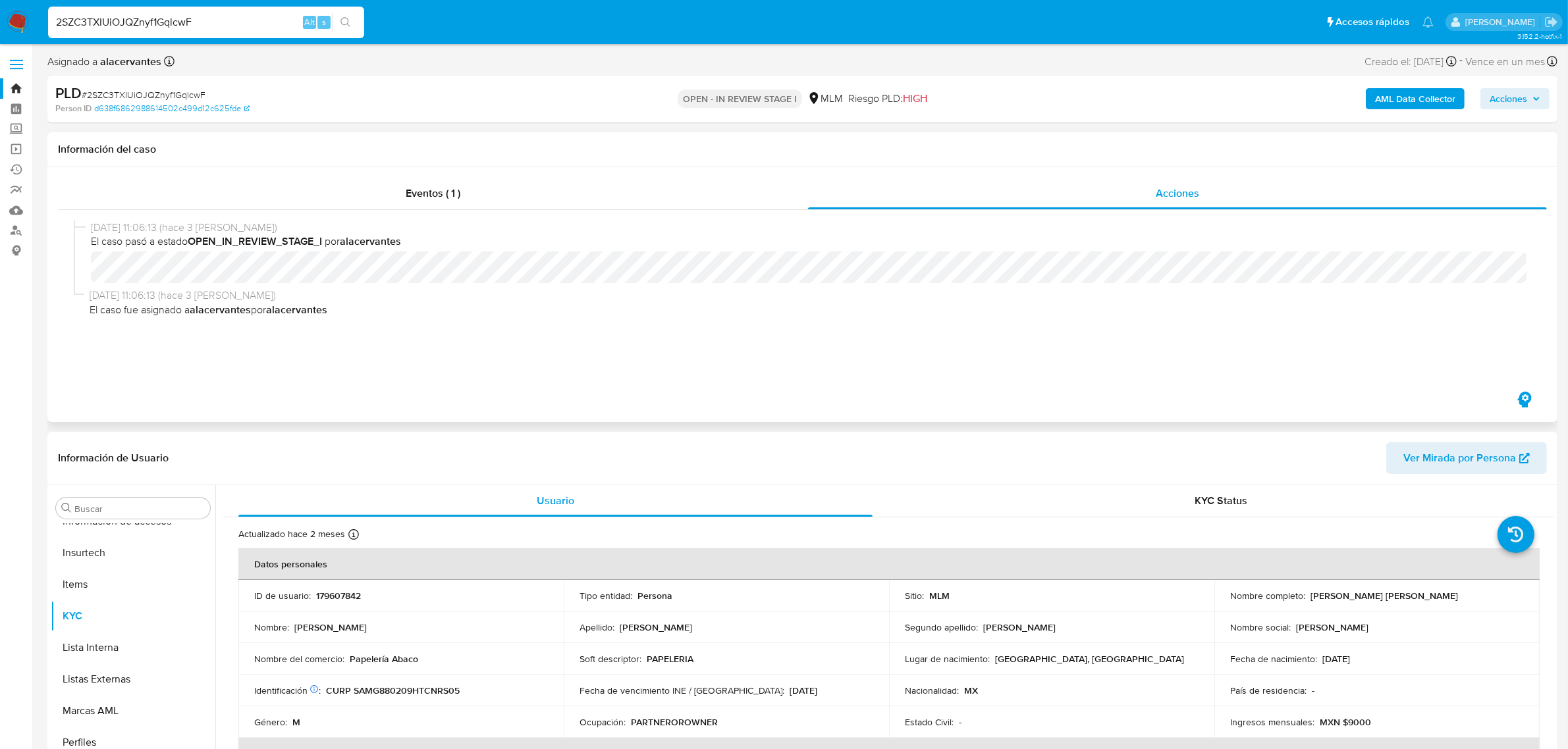
select select "10"
click at [129, 28] on input "2SZC3TXIUiOJQZnyf1GqlcwF" at bounding box center [206, 23] width 316 height 17
click at [129, 27] on input "2SZC3TXIUiOJQZnyf1GqlcwF" at bounding box center [206, 23] width 316 height 17
paste input "PnbmW6Hd0wTX9zua88nHZwBk"
type input "PnbmW6Hd0wTX9zua88nHZwBk"
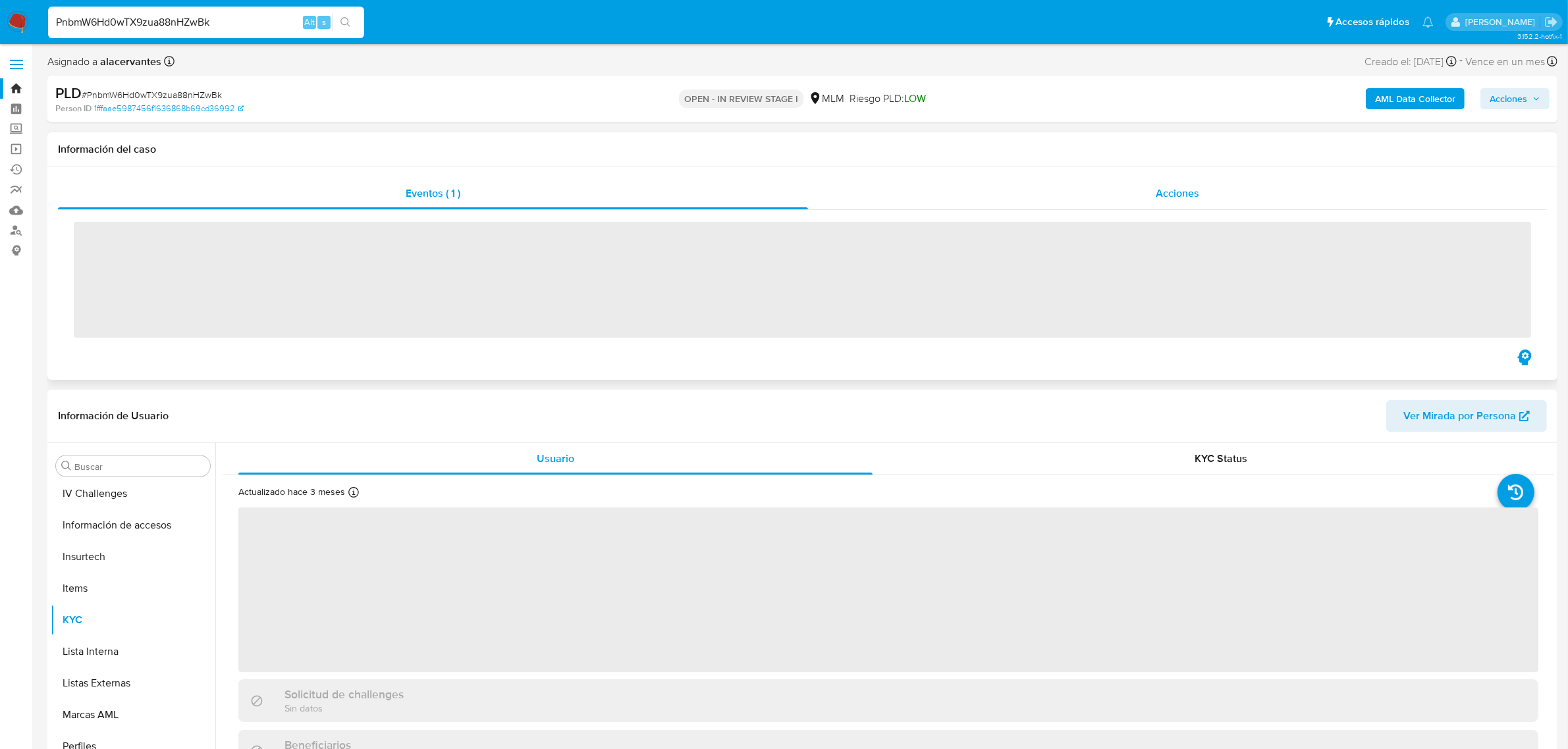
scroll to position [524, 0]
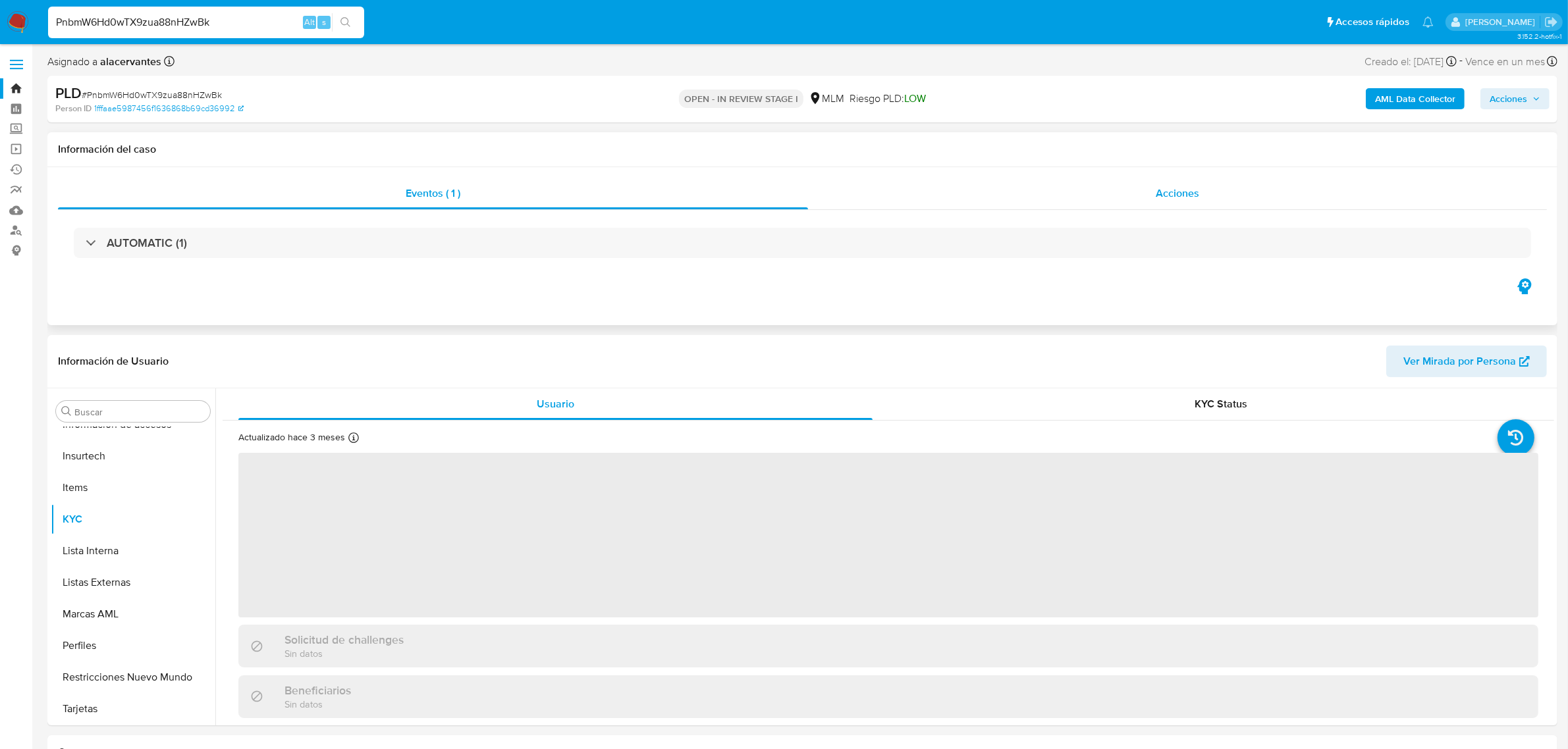
click at [969, 189] on div "Acciones" at bounding box center [1177, 193] width 739 height 31
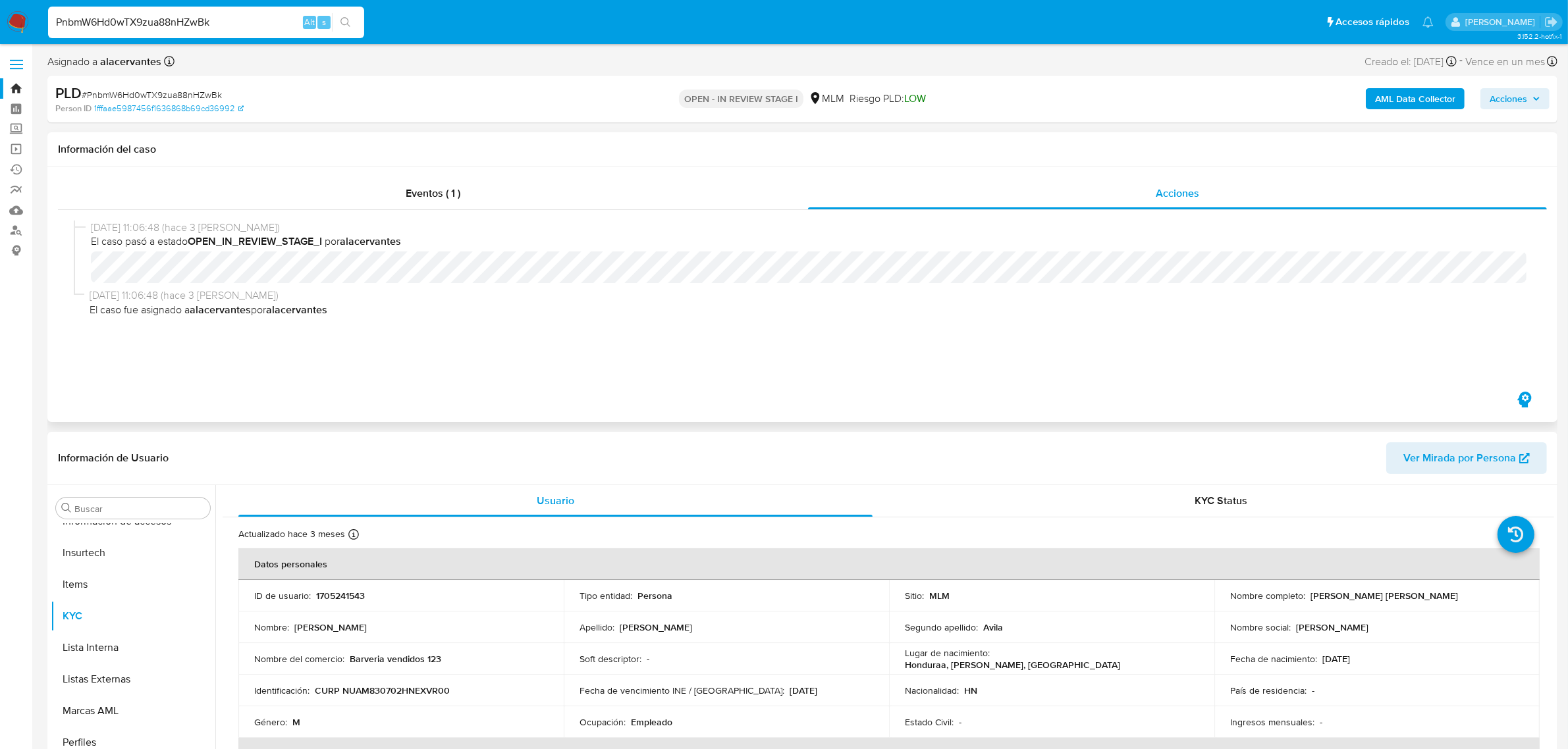
select select "10"
click at [118, 14] on input "PnbmW6Hd0wTX9zua88nHZwBk" at bounding box center [206, 23] width 316 height 17
paste input "4xQtt2tMU44WFm9Viqz45qsv"
type input "4xQtt2tMU44WFm9Viqz45qsv"
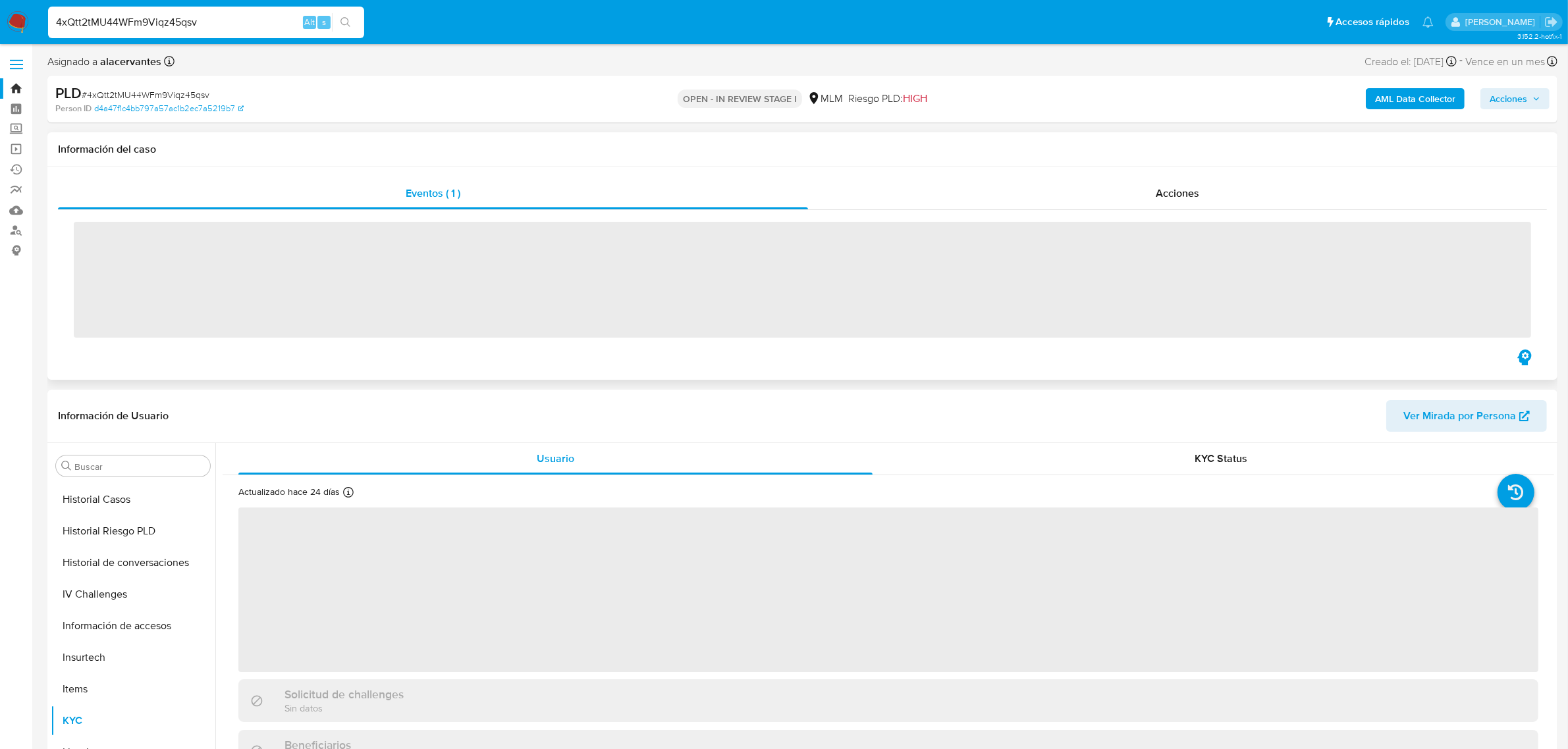
scroll to position [524, 0]
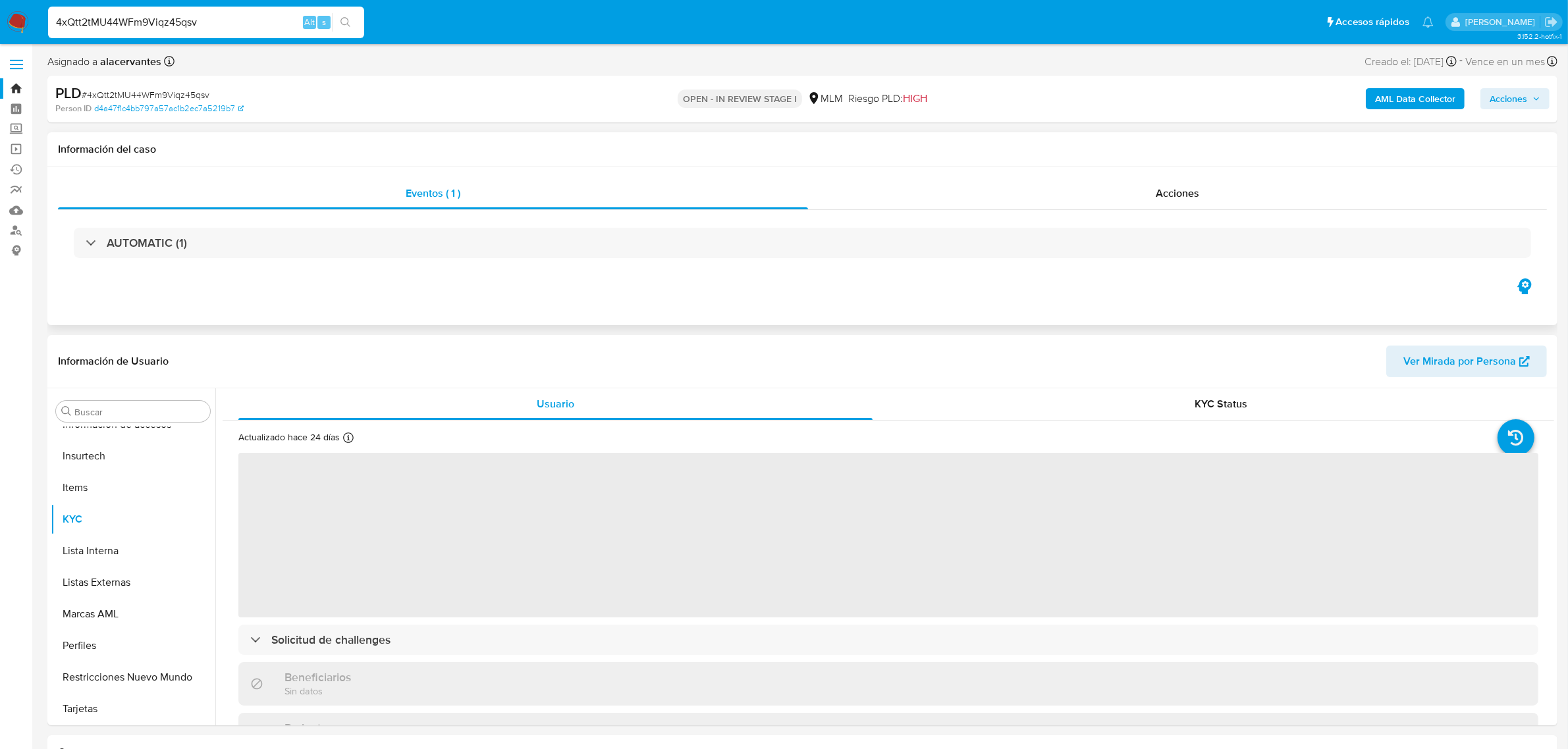
click at [1219, 211] on div "AUTOMATIC (1)" at bounding box center [803, 243] width 1489 height 66
click at [1194, 199] on span "Acciones" at bounding box center [1177, 193] width 43 height 15
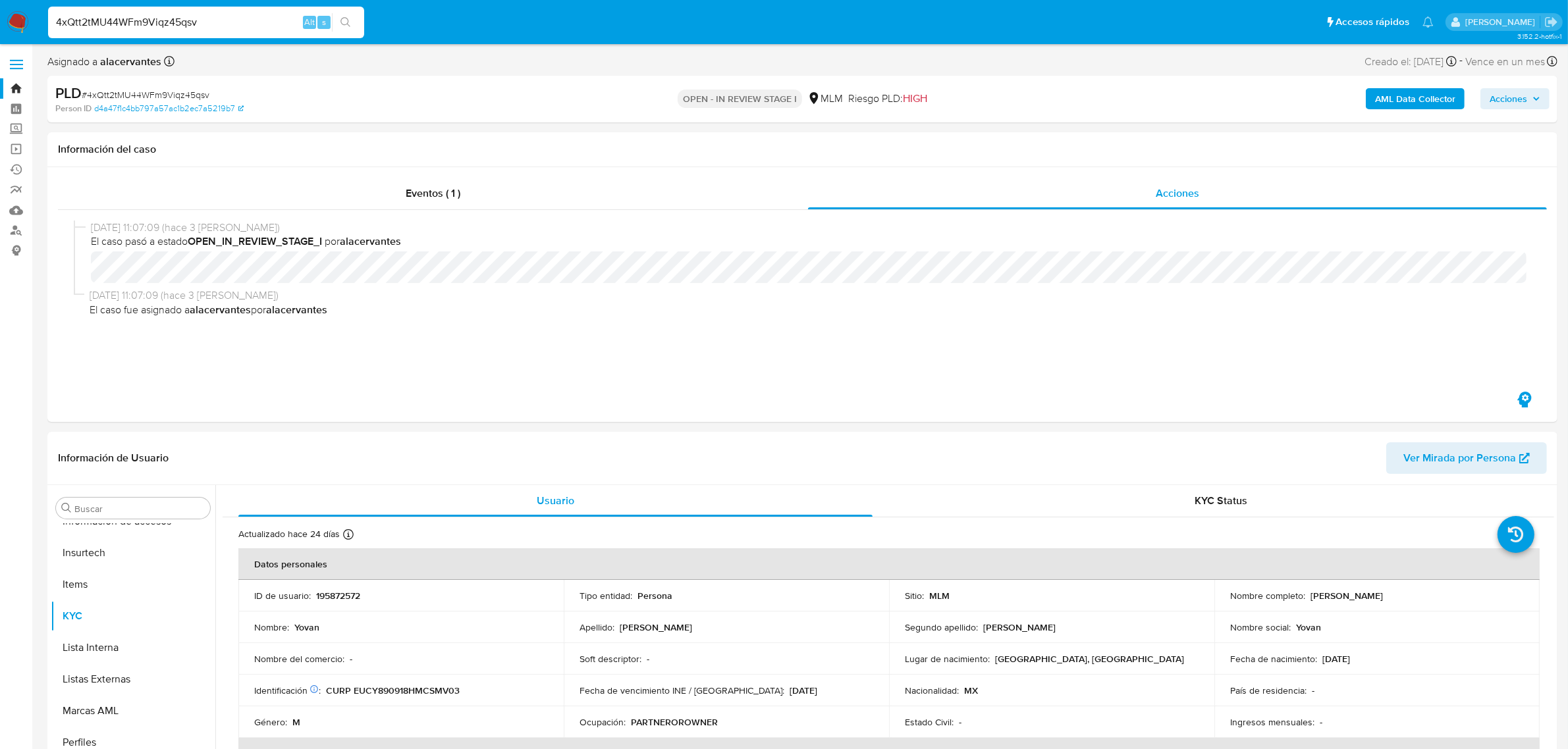
select select "10"
click at [117, 25] on input "4xQtt2tMU44WFm9Viqz45qsv" at bounding box center [206, 23] width 316 height 17
paste input "U4cAbjkrbieZFbQB9cipdiwo"
type input "U4cAbjkrbieZFbQB9cipdiwo"
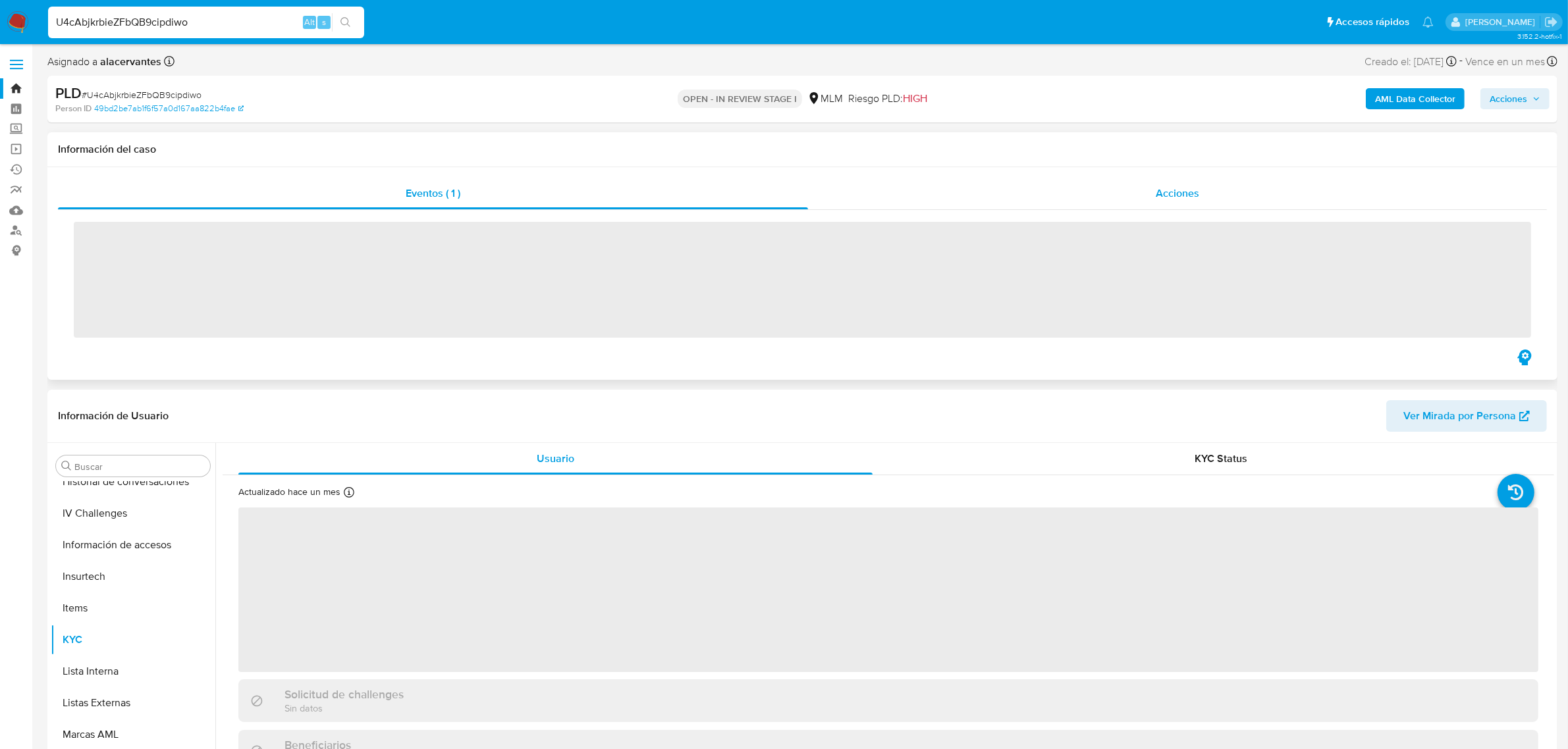
scroll to position [524, 0]
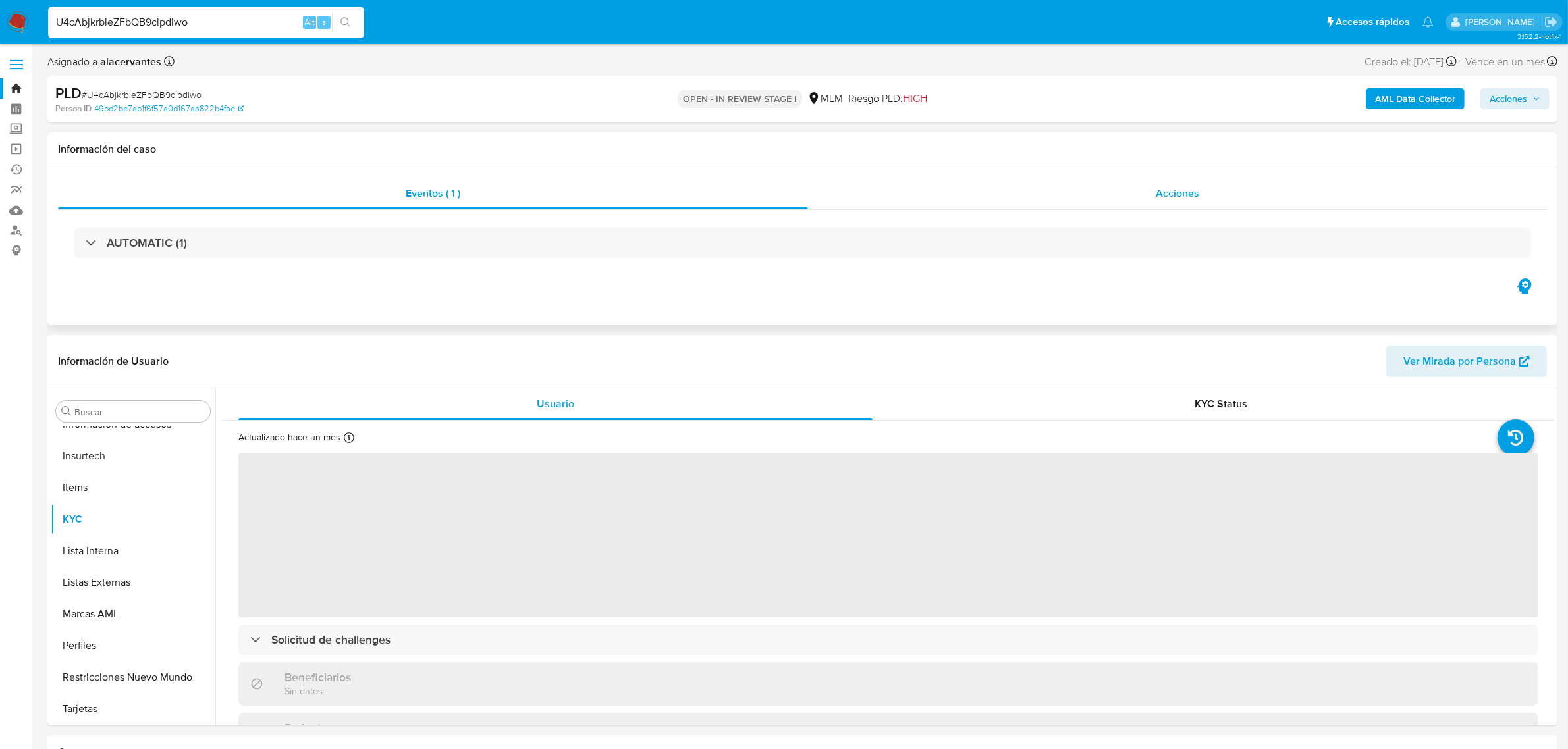
click at [1029, 181] on div "Acciones" at bounding box center [1177, 193] width 739 height 31
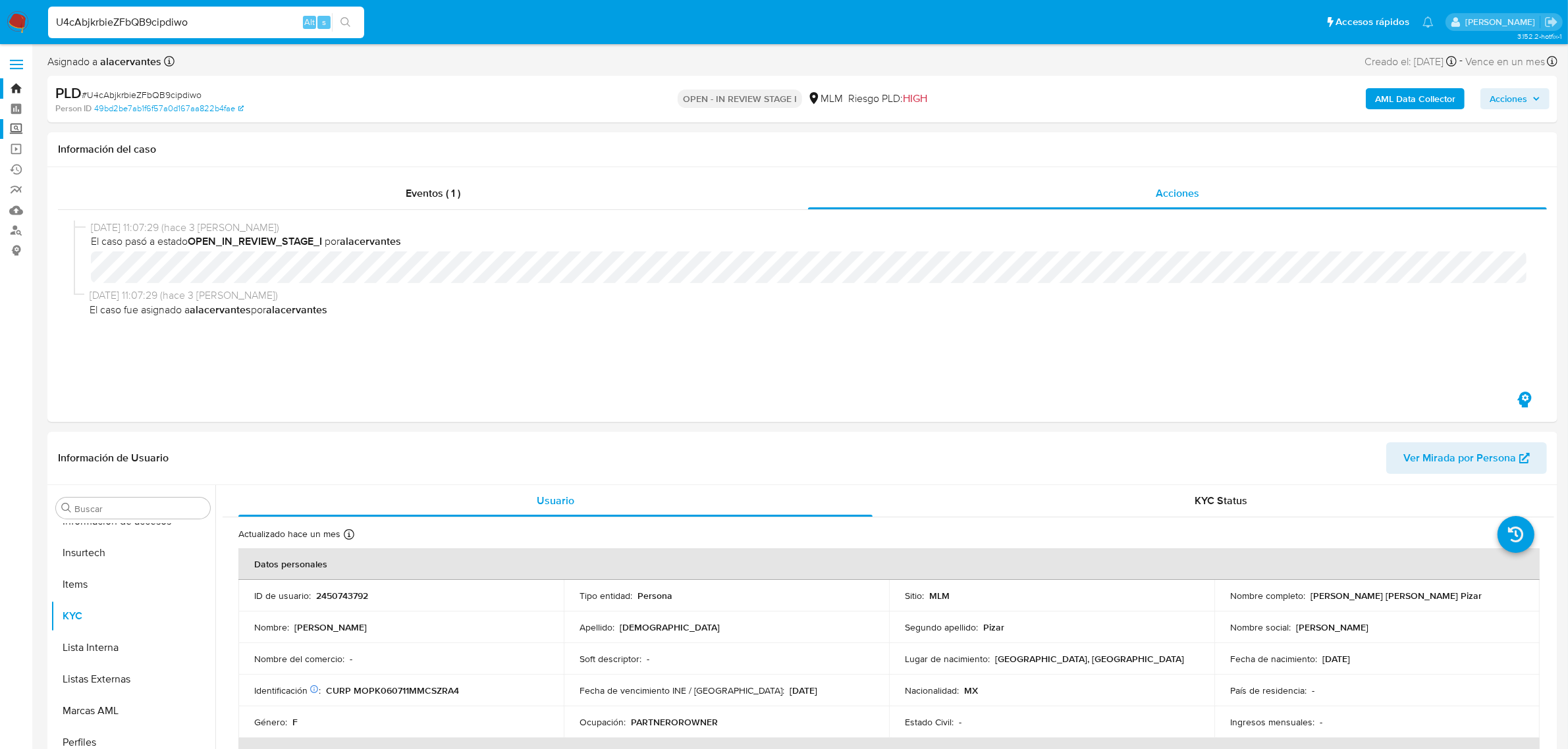
select select "10"
click at [129, 23] on input "U4cAbjkrbieZFbQB9cipdiwo" at bounding box center [206, 23] width 316 height 17
paste input "lZNiMrhoLK7pOyWjvTgAkl9G"
type input "lZNiMrhoLK7pOyWjvTgAkl9G"
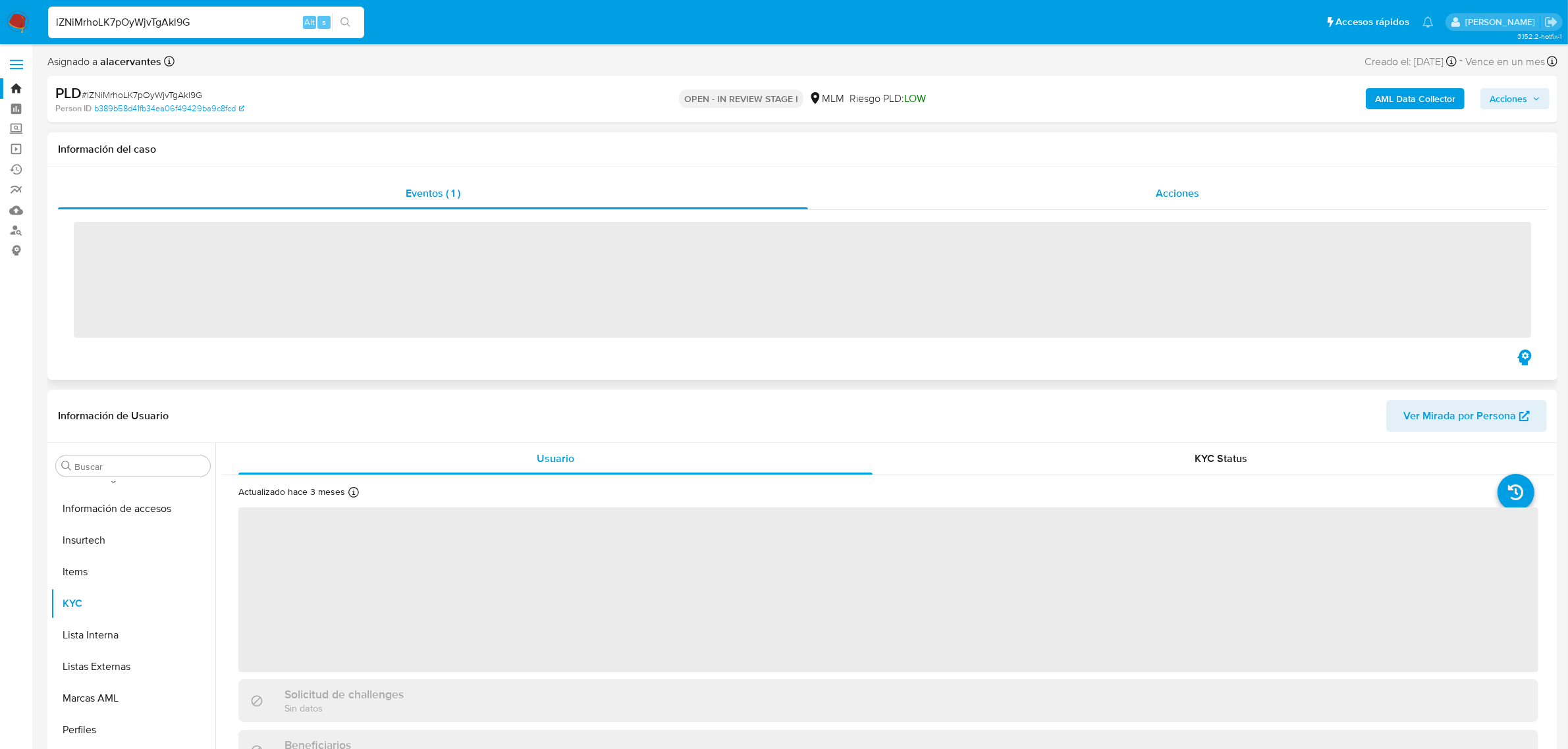
scroll to position [524, 0]
click at [1153, 188] on div "Acciones" at bounding box center [1177, 193] width 739 height 31
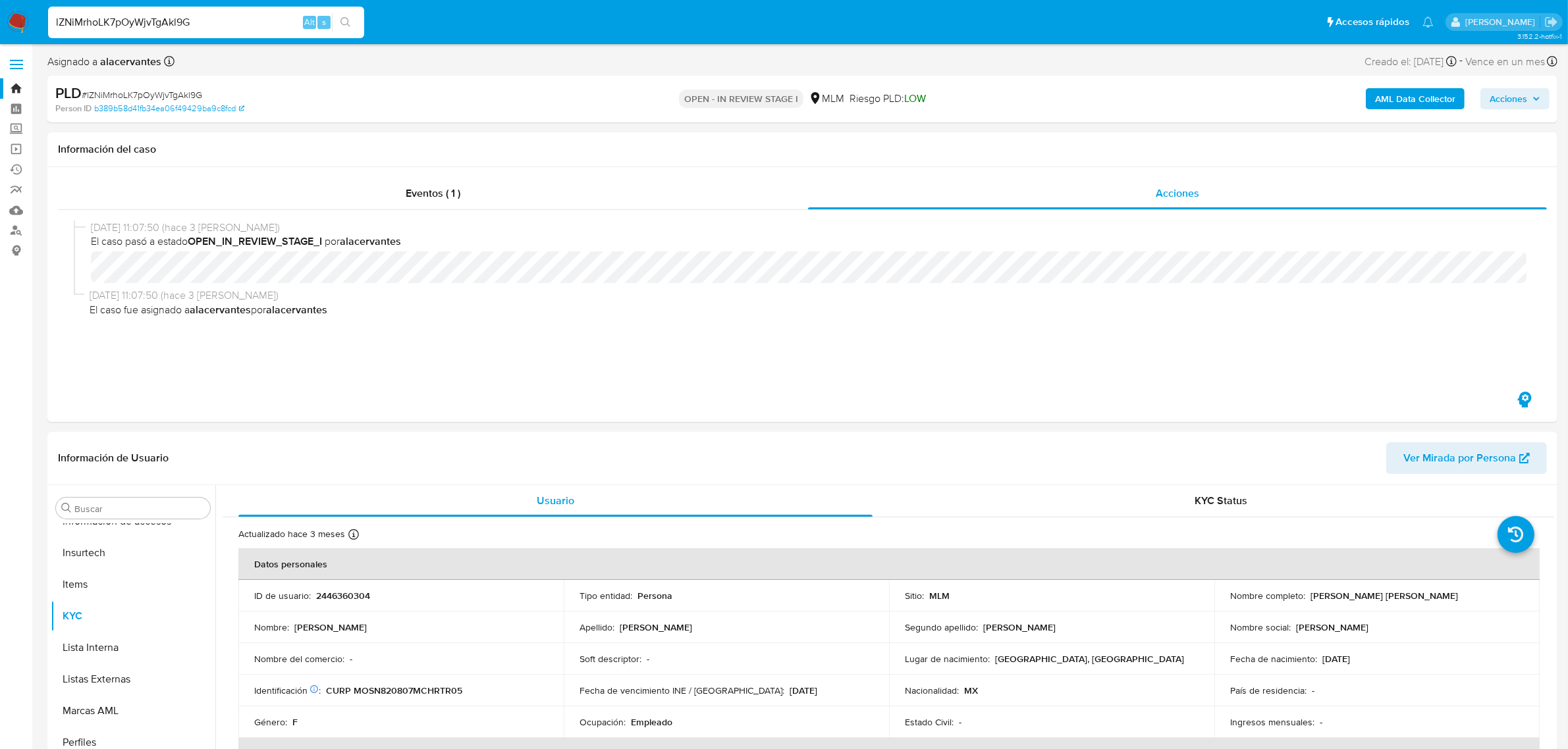
select select "10"
click at [110, 28] on input "lZNiMrhoLK7pOyWjvTgAkl9G" at bounding box center [206, 23] width 316 height 17
paste input "40lhc7ec7k4sBSpHjsV7xy1Z"
type input "40lhc7ec7k4sBSpHjsV7xy1Z"
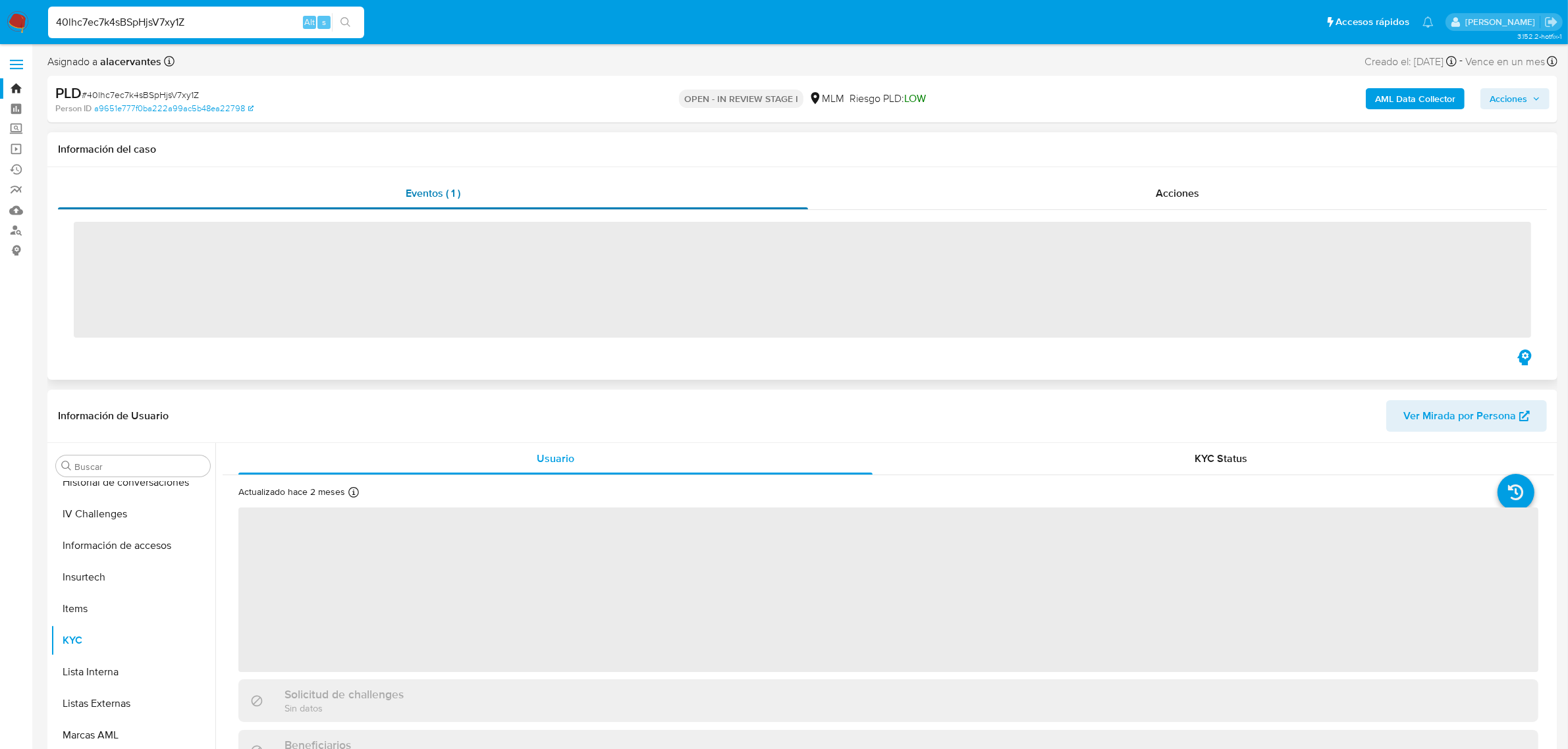
scroll to position [524, 0]
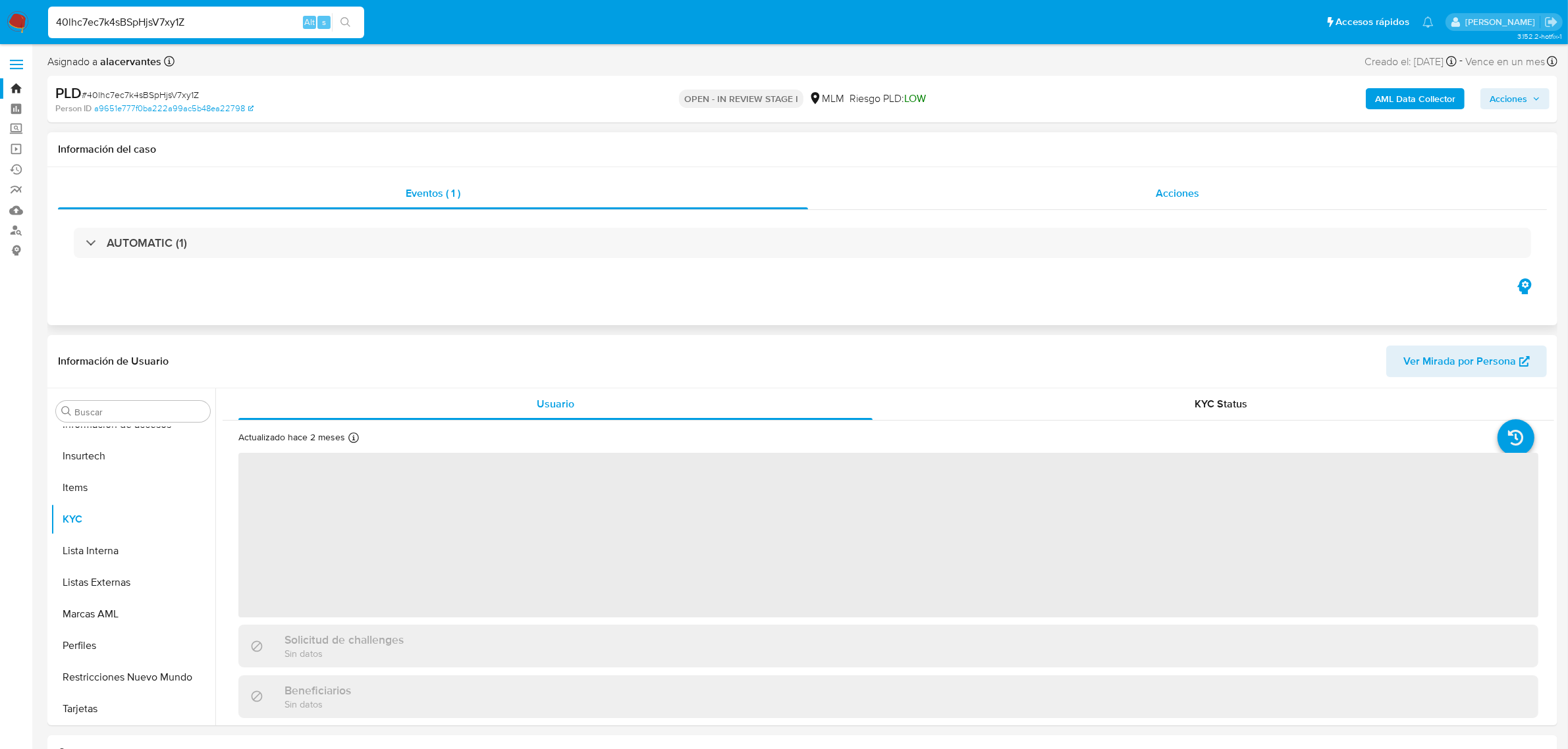
click at [887, 185] on div "Acciones" at bounding box center [1177, 193] width 739 height 31
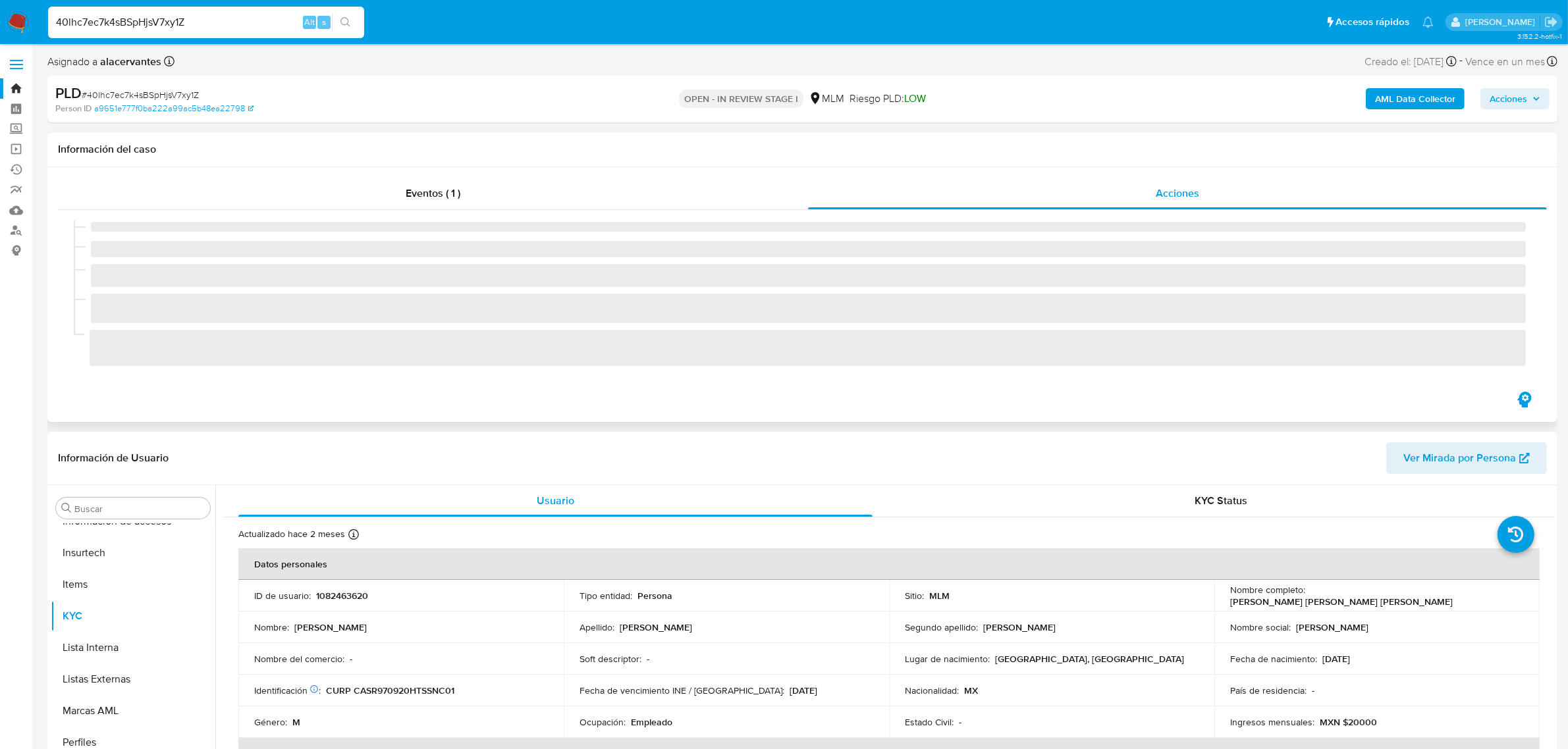
select select "10"
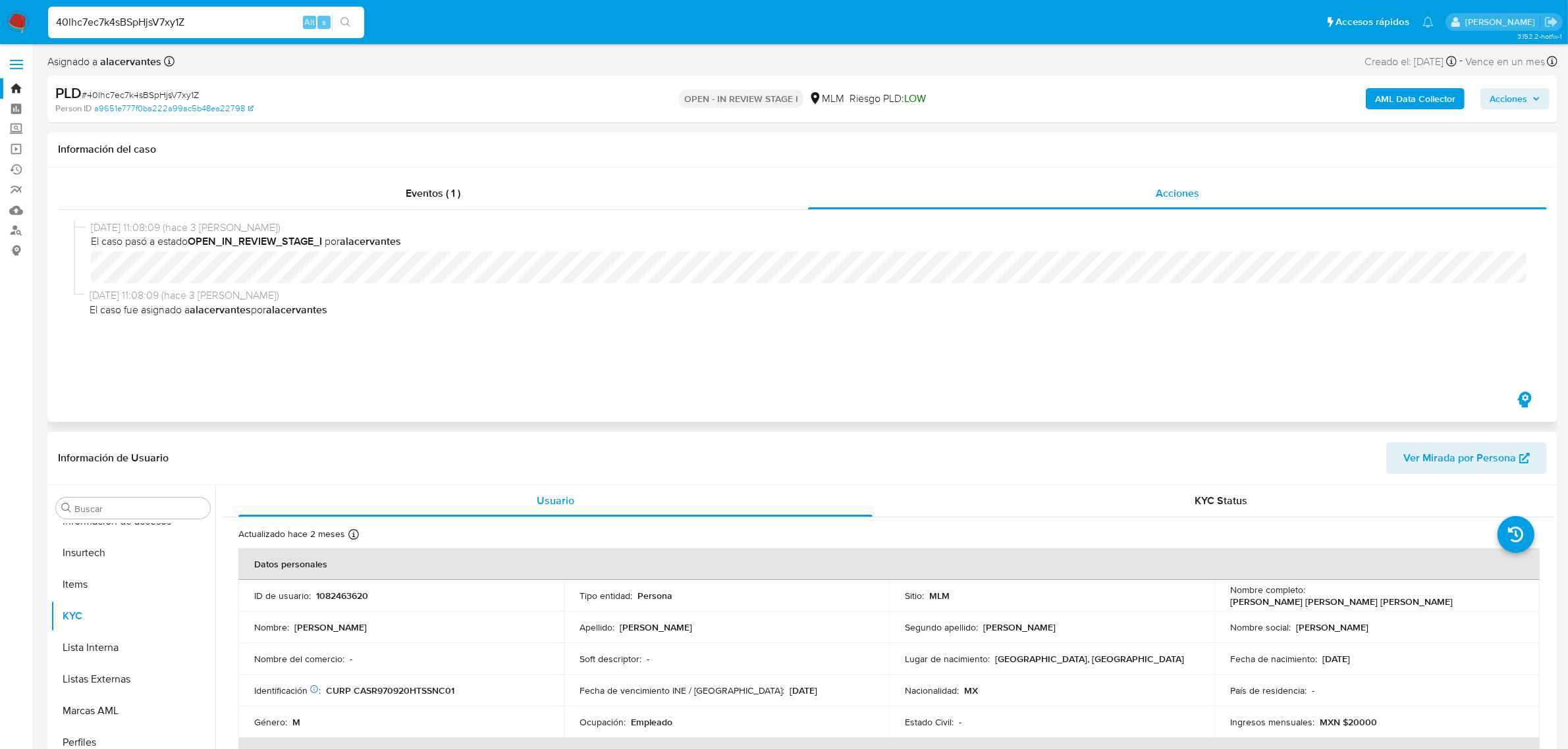
click at [129, 28] on input "40lhc7ec7k4sBSpHjsV7xy1Z" at bounding box center [206, 23] width 316 height 17
paste input "YmNAXCABtQumsl93rmePV69g"
type input "YmNAXCABtQumsl93rmePV69g"
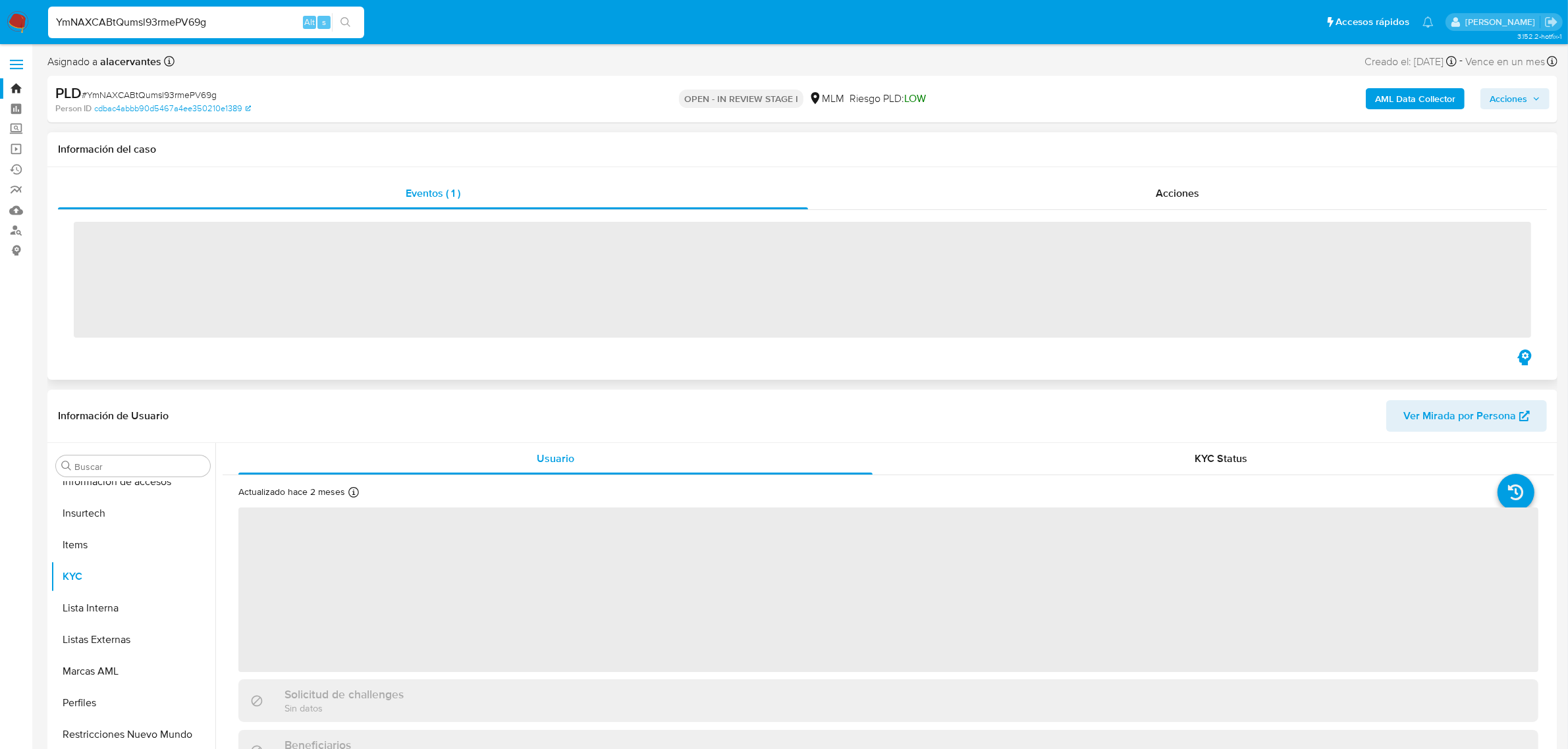
scroll to position [524, 0]
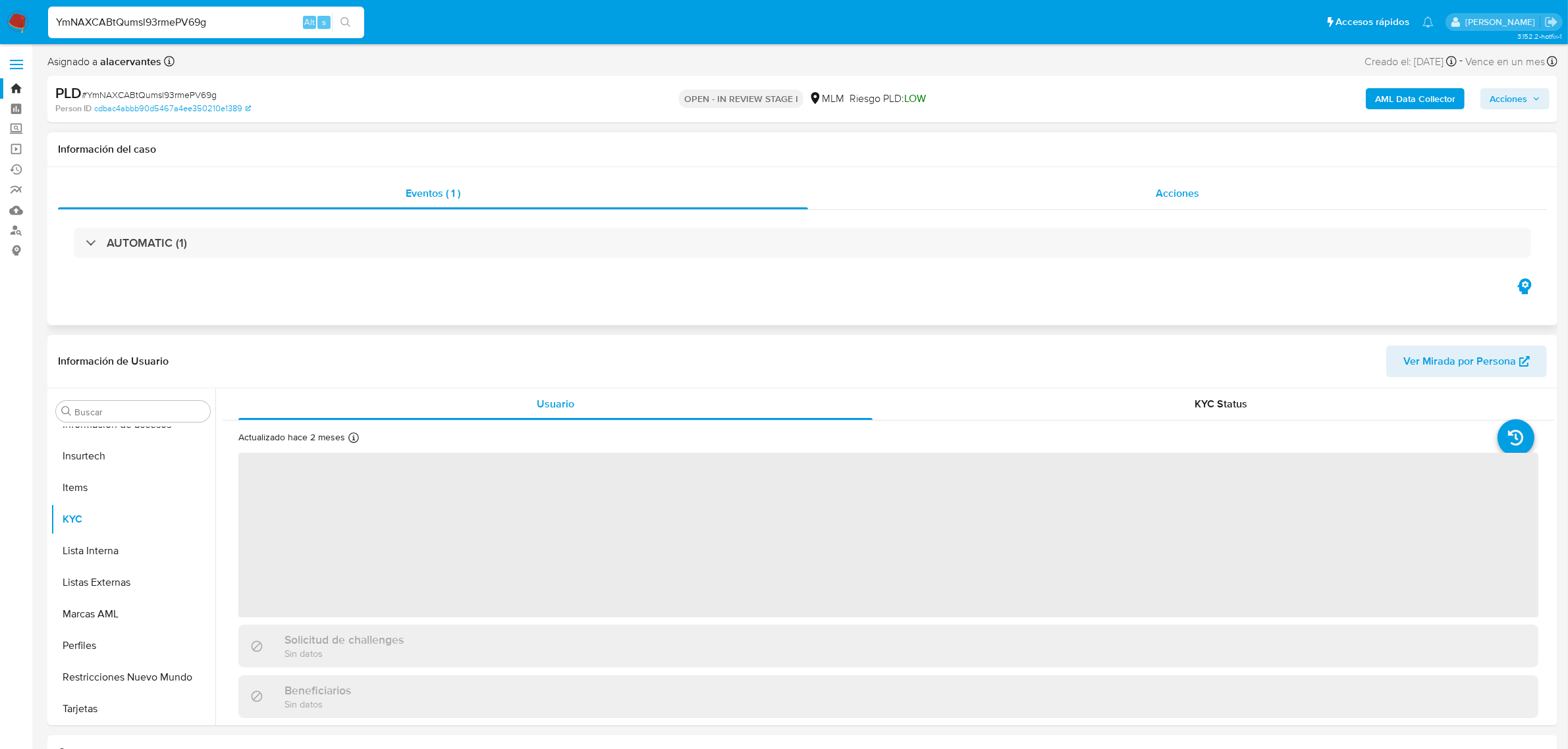
click at [1078, 199] on div "Acciones" at bounding box center [1177, 193] width 739 height 31
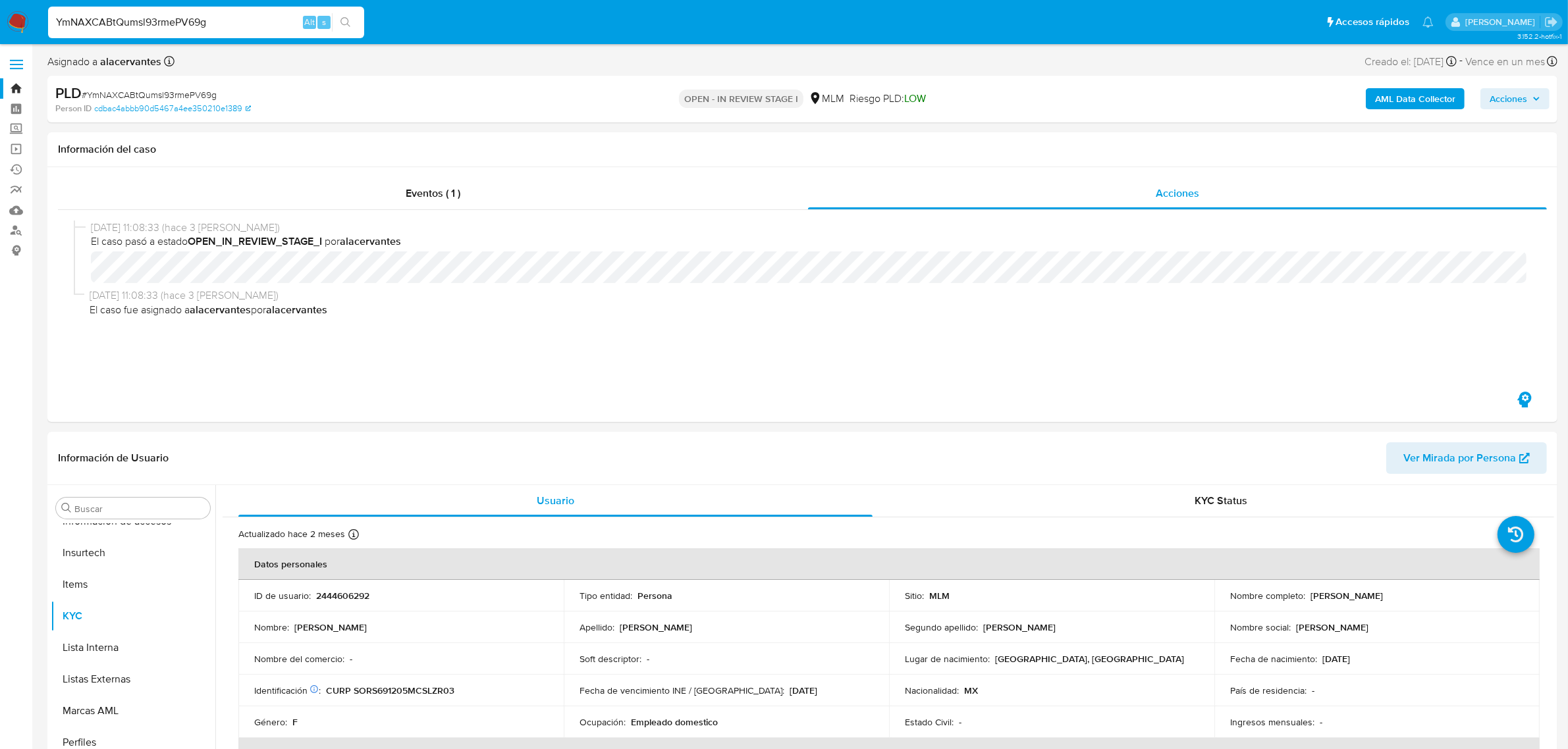
select select "10"
click at [155, 18] on input "YmNAXCABtQumsl93rmePV69g" at bounding box center [206, 23] width 316 height 17
paste input "gCcYtXtfa7OlDCdg4wrFNUh4"
type input "gCcYtXtfa7OlDCdg4wrFNUh4"
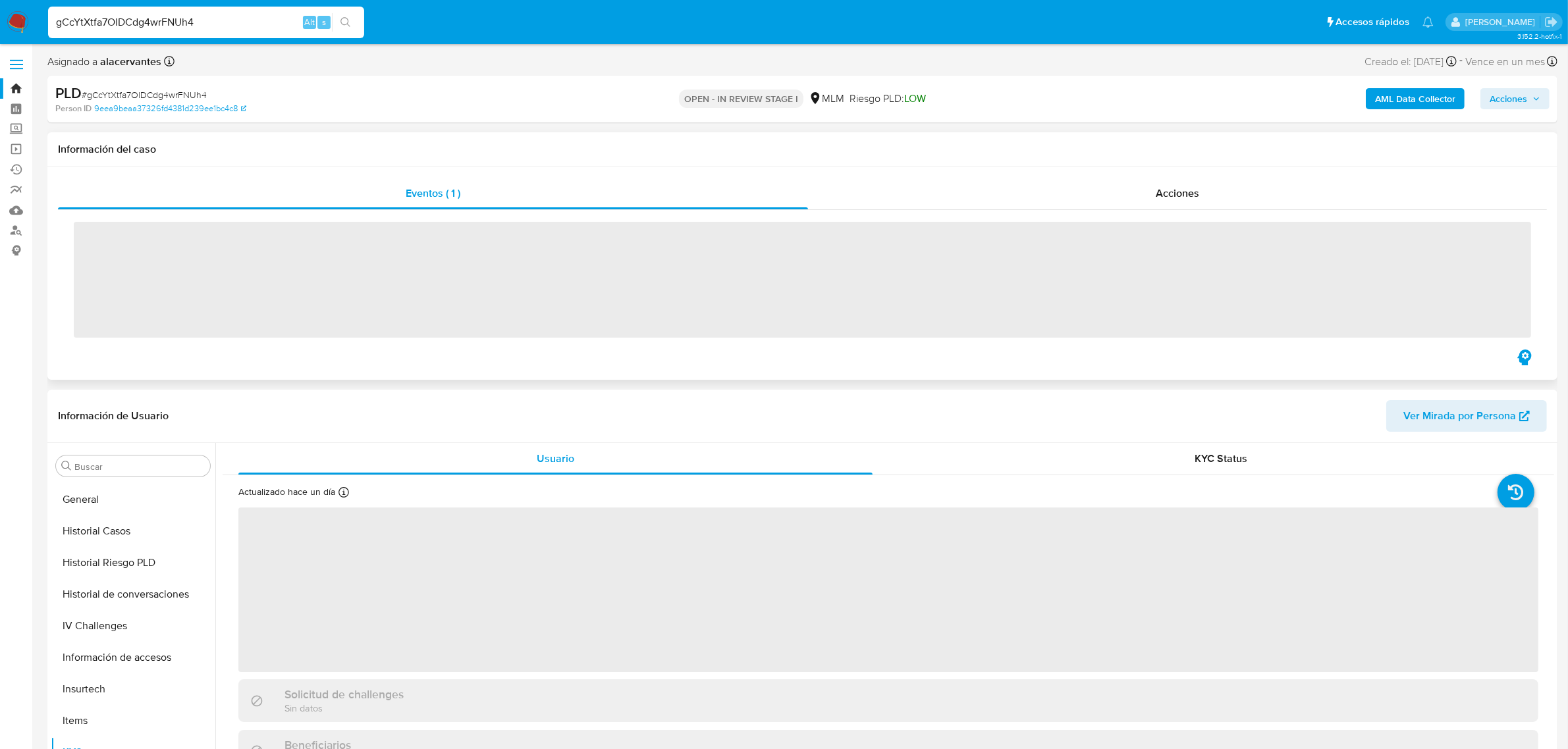
scroll to position [524, 0]
click at [1012, 178] on div "Eventos ( 1 ) Acciones ‌" at bounding box center [803, 274] width 1510 height 213
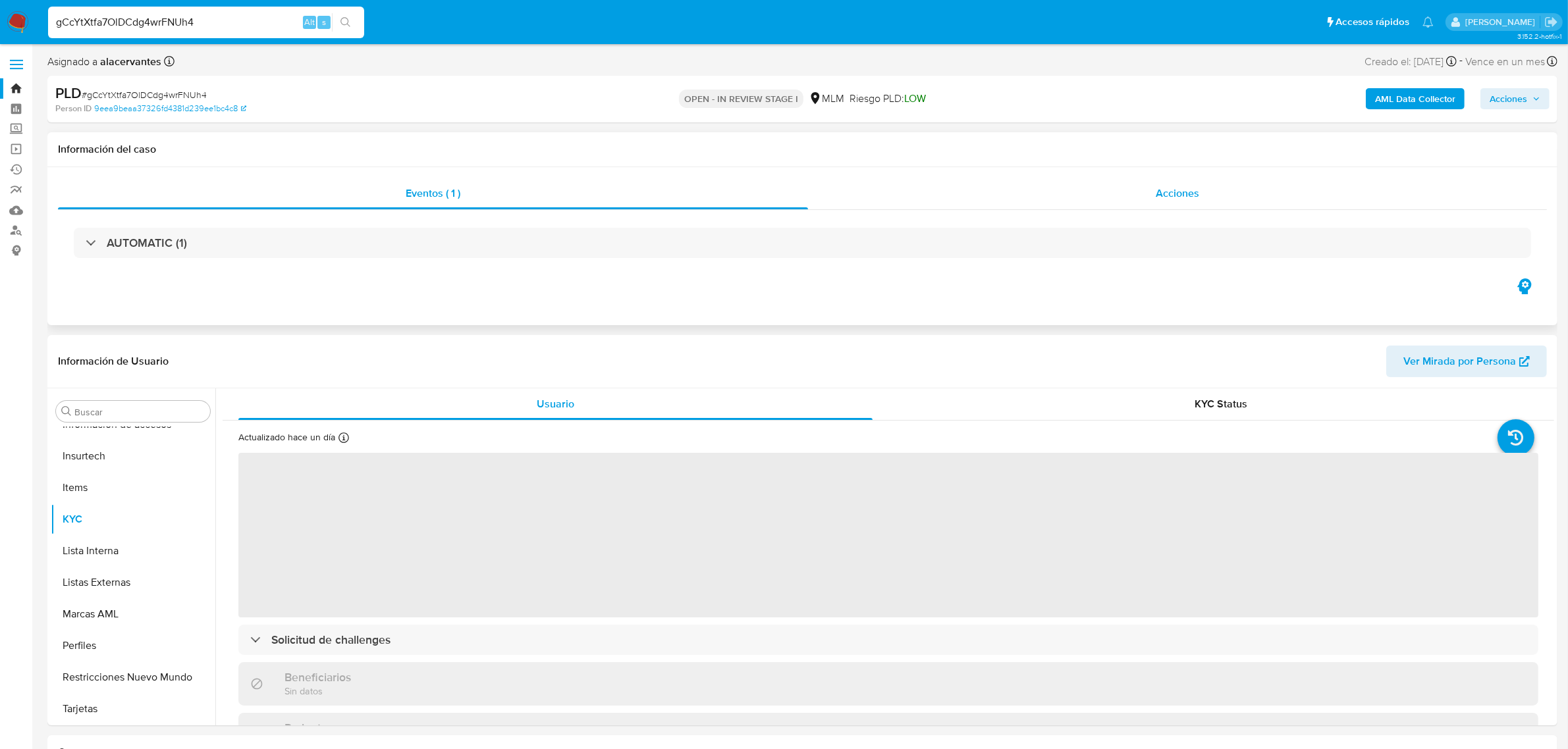
click at [1009, 185] on div "Acciones" at bounding box center [1177, 193] width 739 height 31
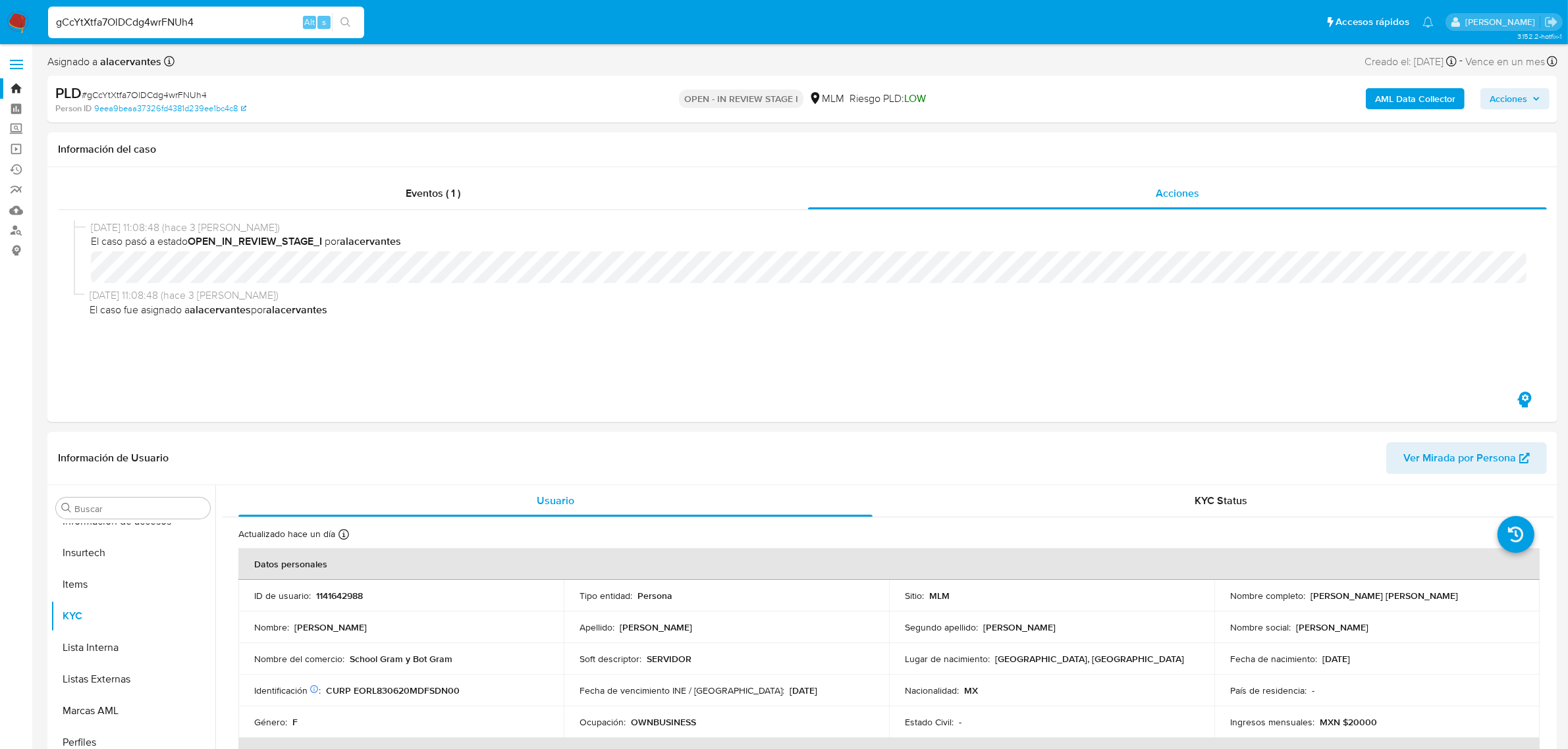
select select "10"
